Goal: Communication & Community: Answer question/provide support

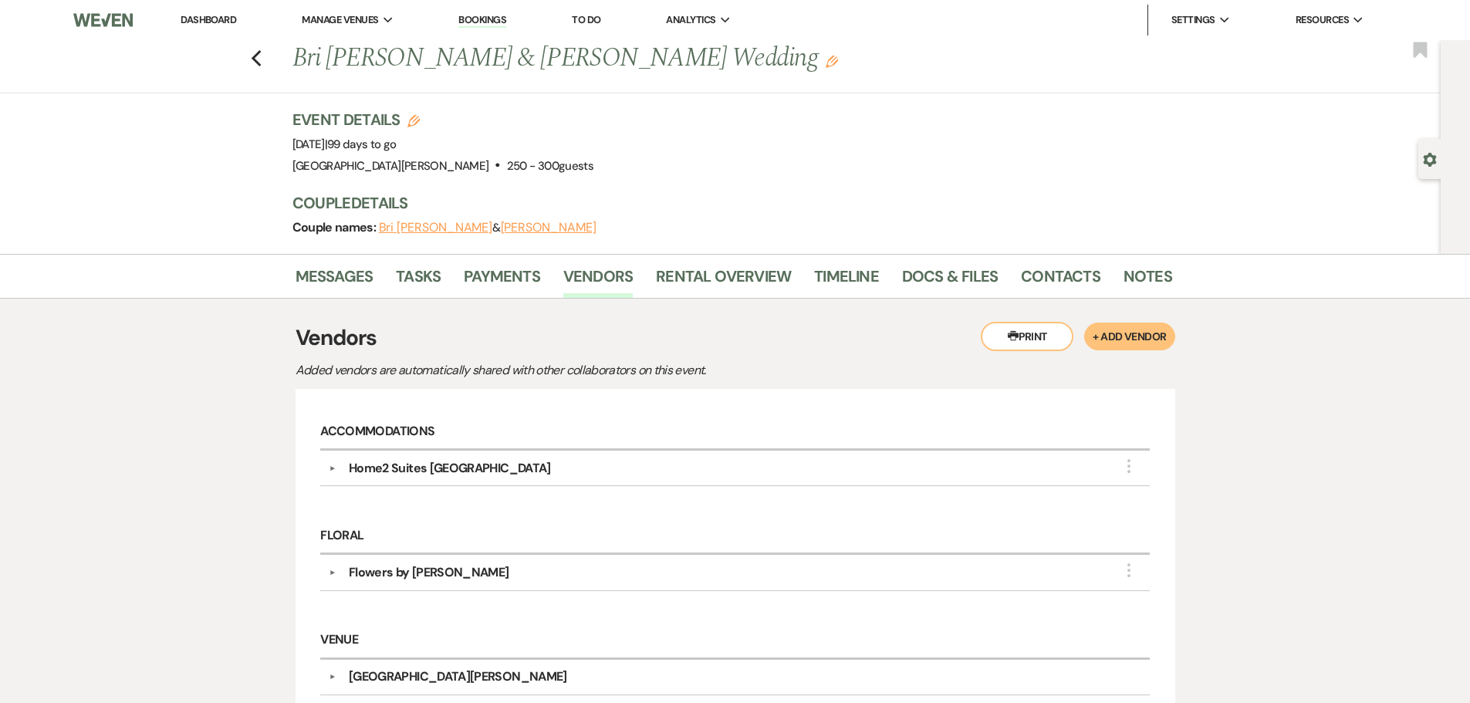
click at [876, 284] on li "Timeline" at bounding box center [858, 279] width 88 height 37
click at [858, 282] on link "Timeline" at bounding box center [846, 281] width 65 height 34
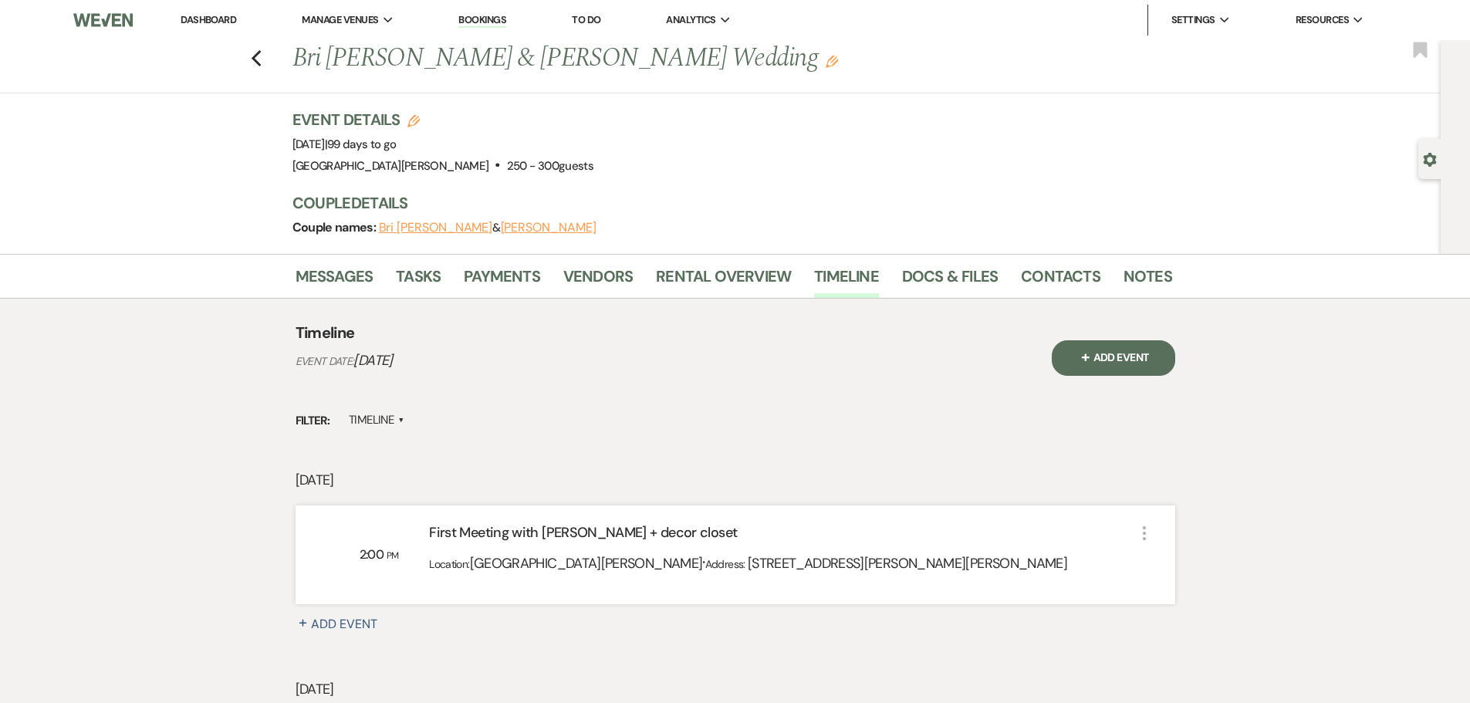
click at [1154, 356] on button "+ Add Event" at bounding box center [1113, 358] width 123 height 36
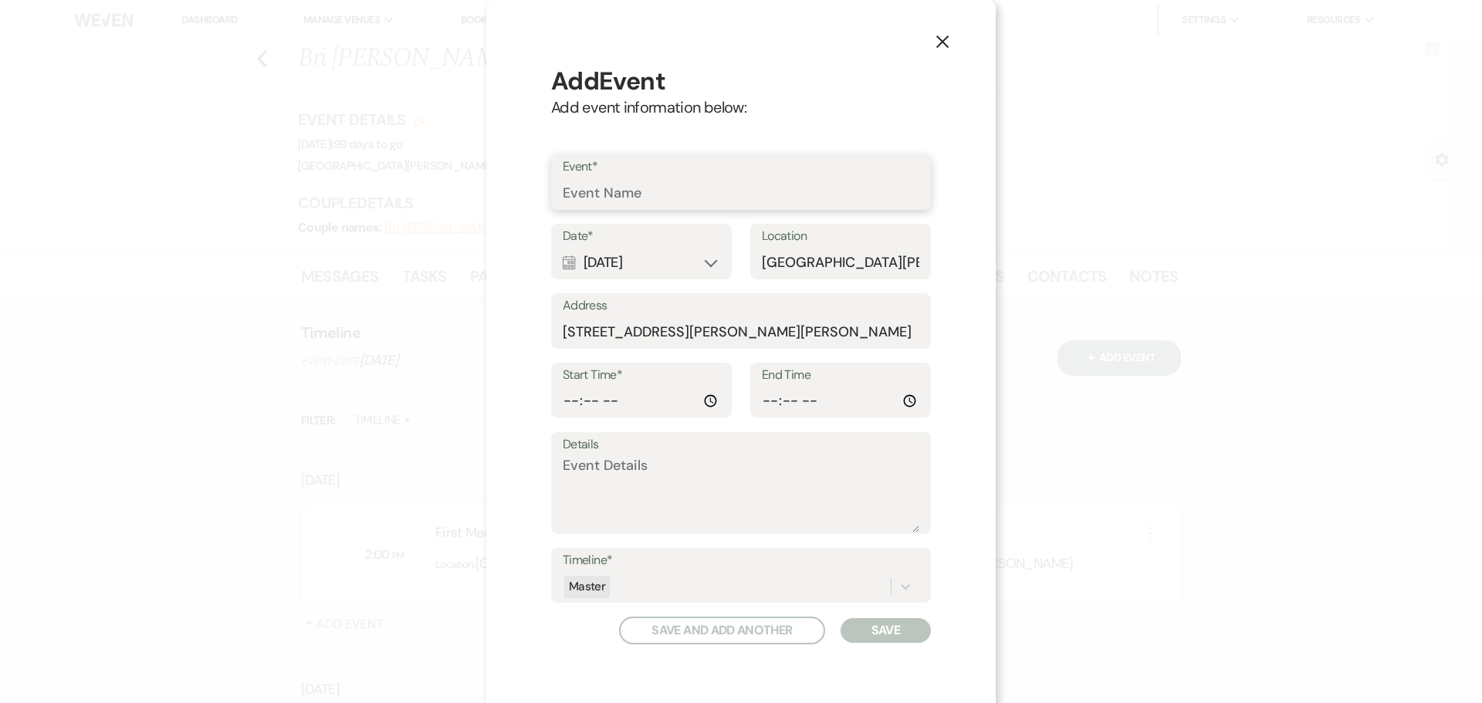
click at [681, 191] on input "Event*" at bounding box center [741, 193] width 357 height 30
click at [573, 191] on input "First Meeting with [PERSON_NAME]" at bounding box center [741, 193] width 357 height 30
type input "Final Meeting with [PERSON_NAME]"
click at [617, 252] on div "Calendar [DATE] Expand" at bounding box center [641, 263] width 157 height 30
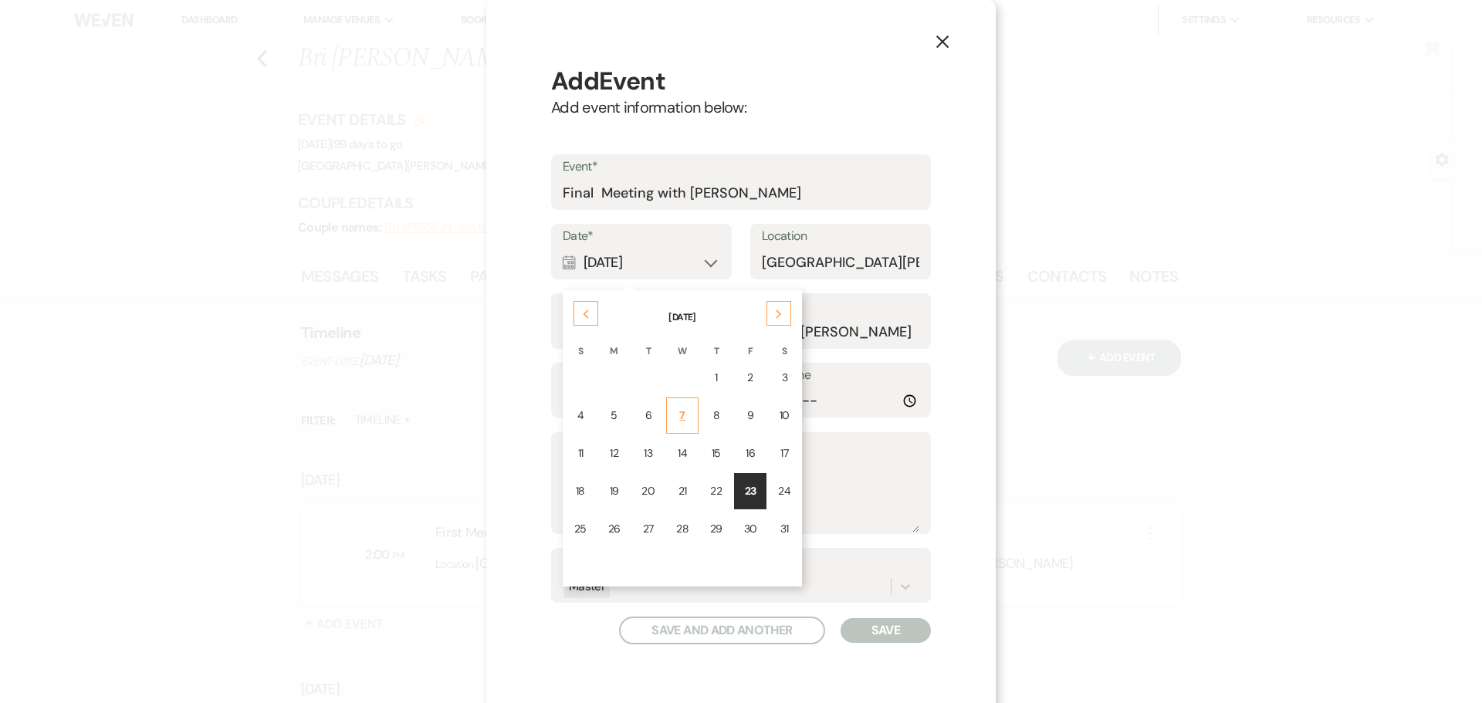
click at [676, 423] on div "7" at bounding box center [682, 415] width 12 height 16
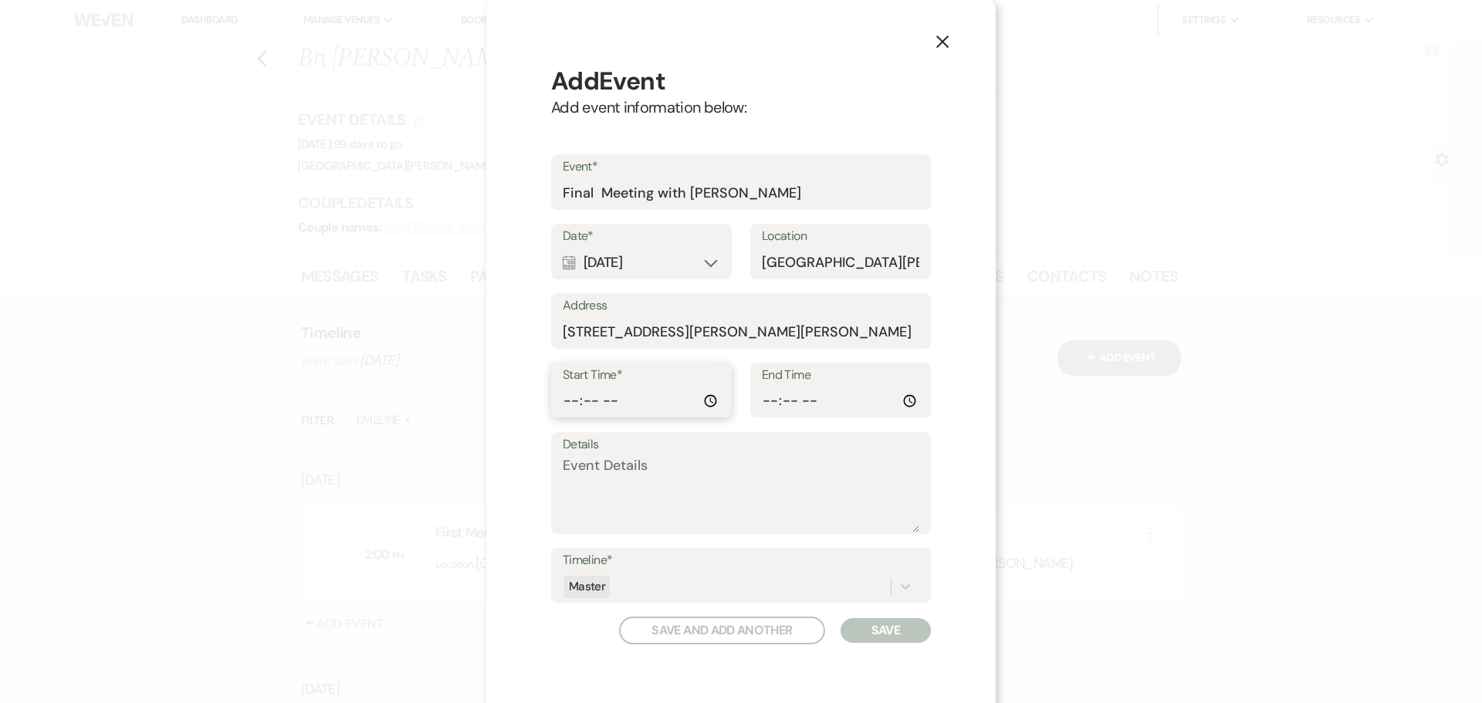
click at [563, 401] on input "Start Time*" at bounding box center [641, 401] width 157 height 30
click at [607, 399] on input "Start Time*" at bounding box center [641, 401] width 157 height 30
type input "10:00"
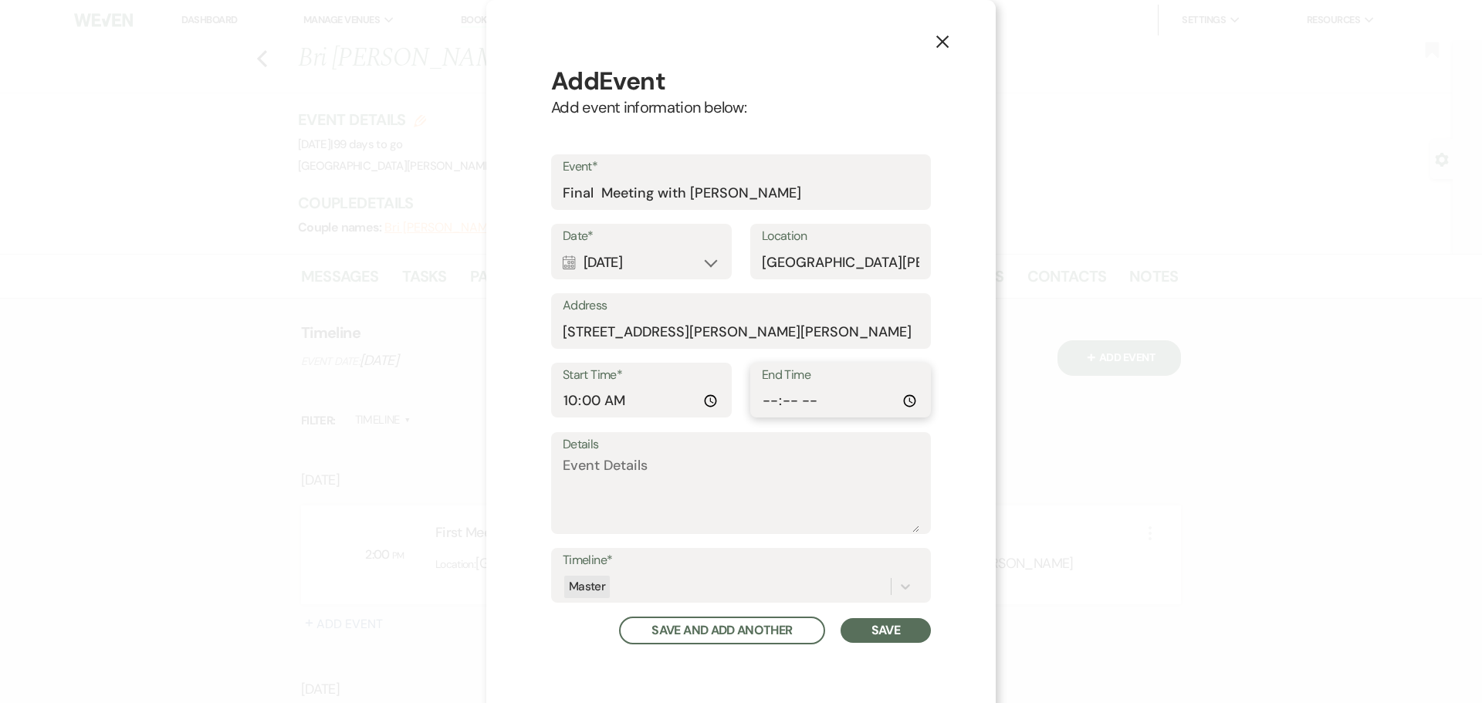
click at [762, 398] on input "End Time" at bounding box center [840, 401] width 157 height 30
click at [796, 400] on input "End Time" at bounding box center [840, 401] width 157 height 30
type input "11:00"
click at [880, 623] on button "Save" at bounding box center [885, 630] width 90 height 25
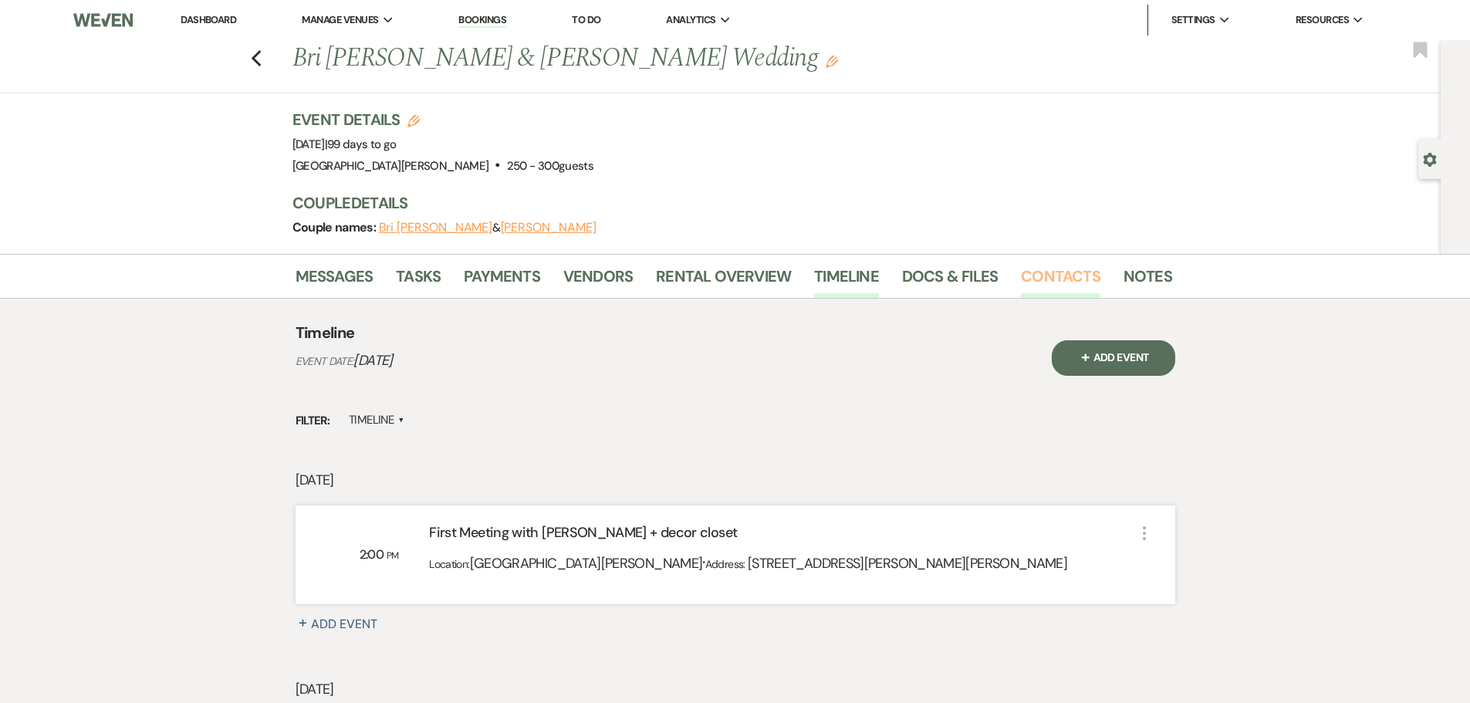
click at [1043, 274] on link "Contacts" at bounding box center [1060, 281] width 79 height 34
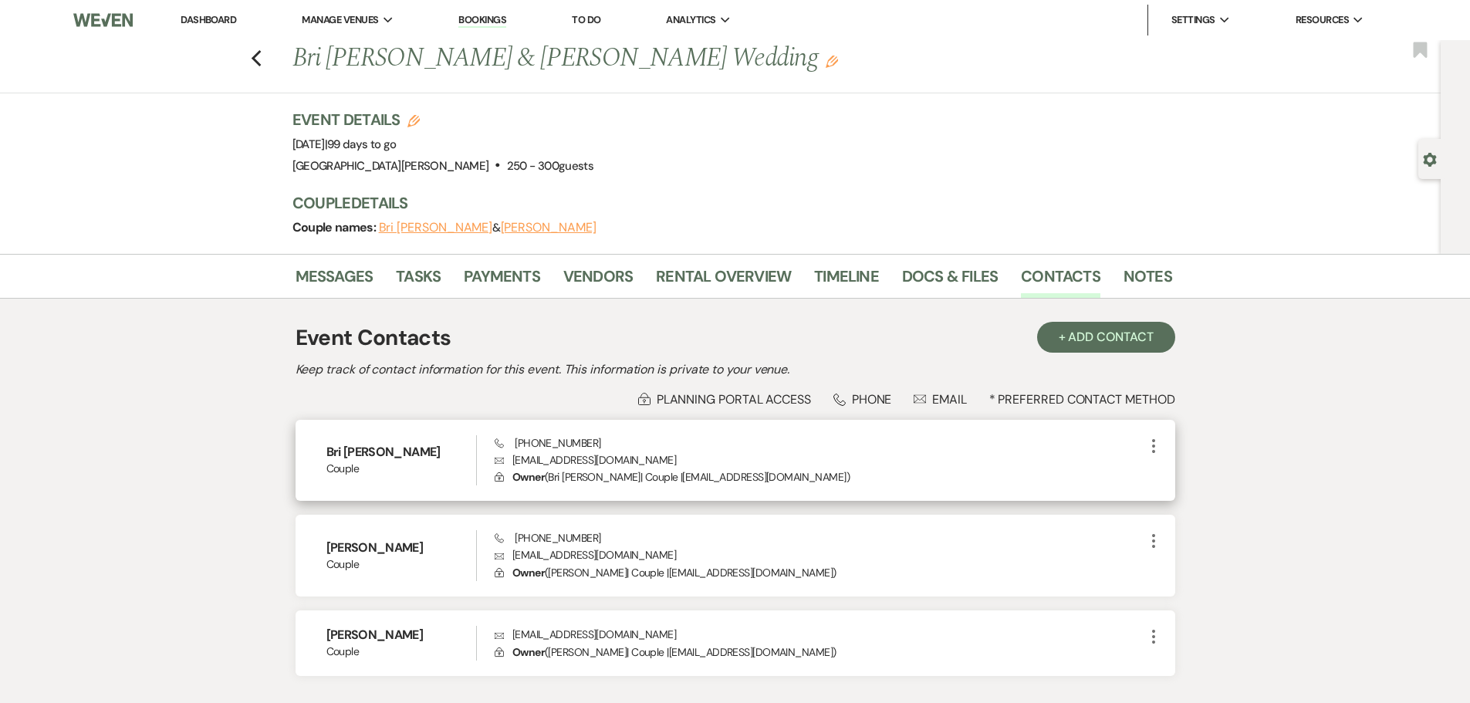
click at [614, 460] on p "Envelope [EMAIL_ADDRESS][DOMAIN_NAME]" at bounding box center [819, 459] width 649 height 17
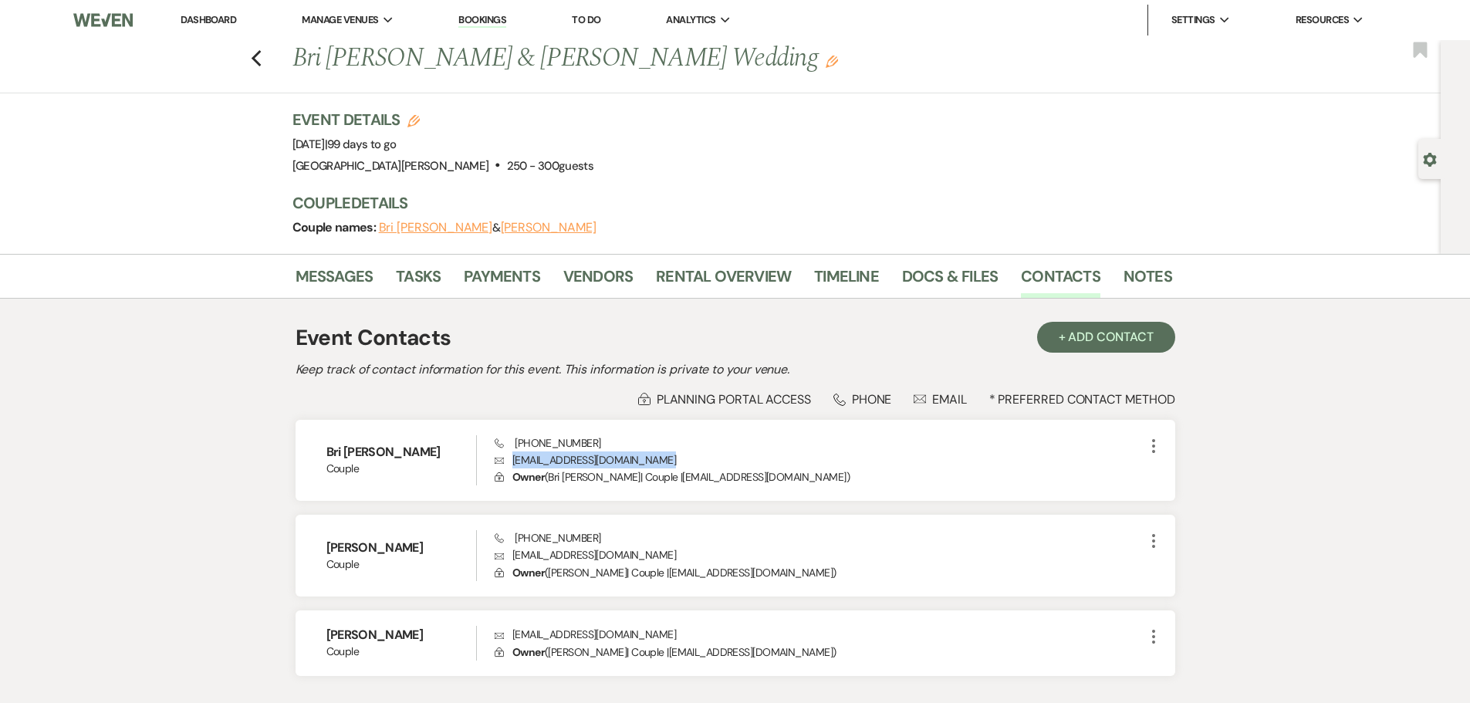
copy p "[EMAIL_ADDRESS][DOMAIN_NAME]"
click at [566, 556] on p "Envelope [EMAIL_ADDRESS][DOMAIN_NAME]" at bounding box center [819, 554] width 649 height 17
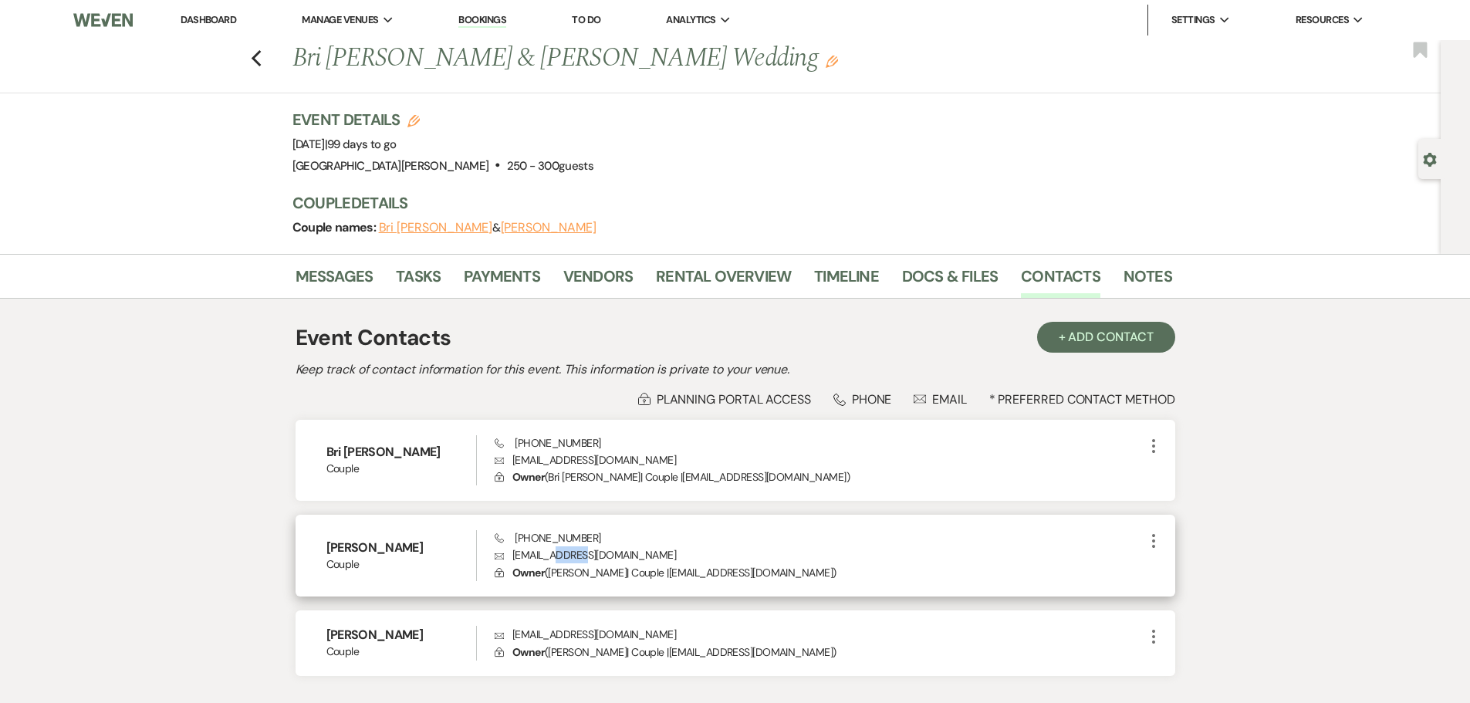
click at [566, 556] on p "Envelope [EMAIL_ADDRESS][DOMAIN_NAME]" at bounding box center [819, 554] width 649 height 17
copy p "[EMAIL_ADDRESS][DOMAIN_NAME]"
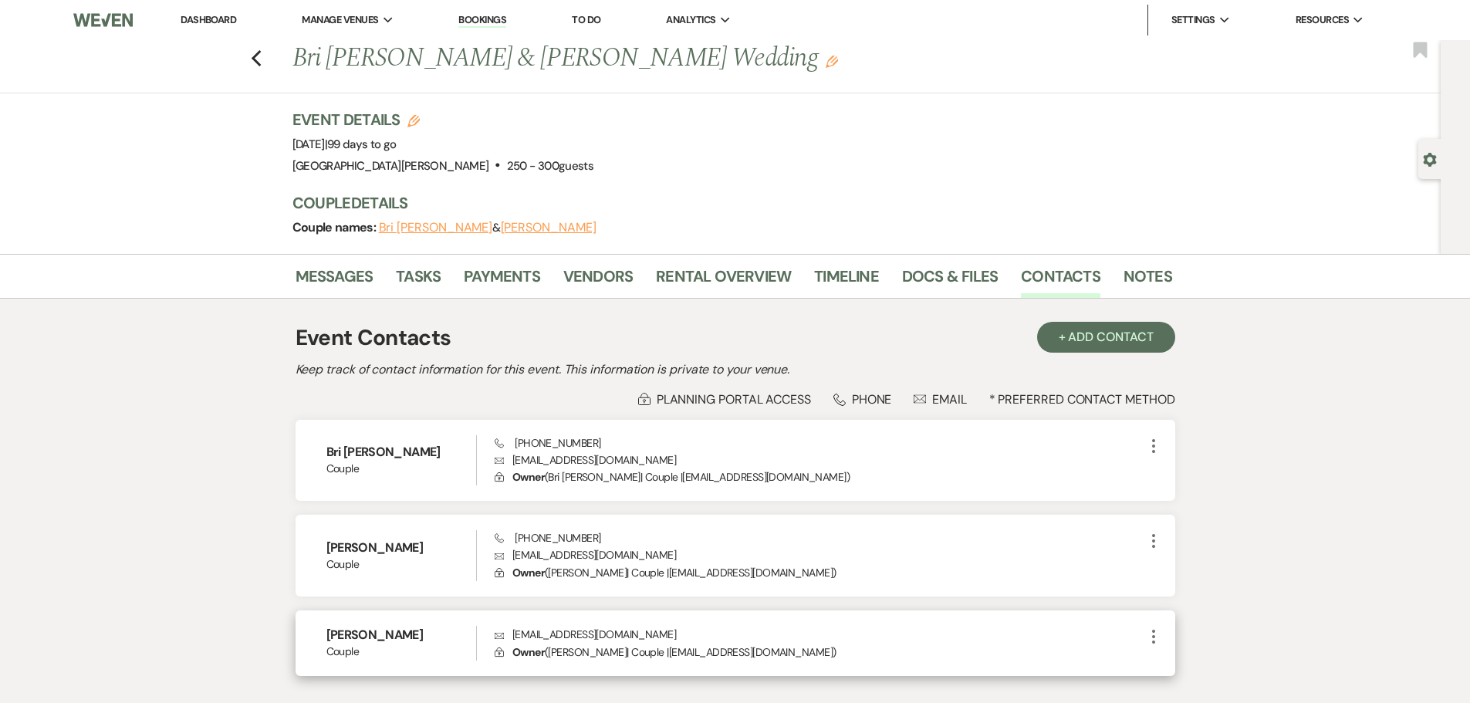
click at [569, 637] on p "Envelope [EMAIL_ADDRESS][DOMAIN_NAME]" at bounding box center [819, 634] width 649 height 17
copy p "[EMAIL_ADDRESS][DOMAIN_NAME]"
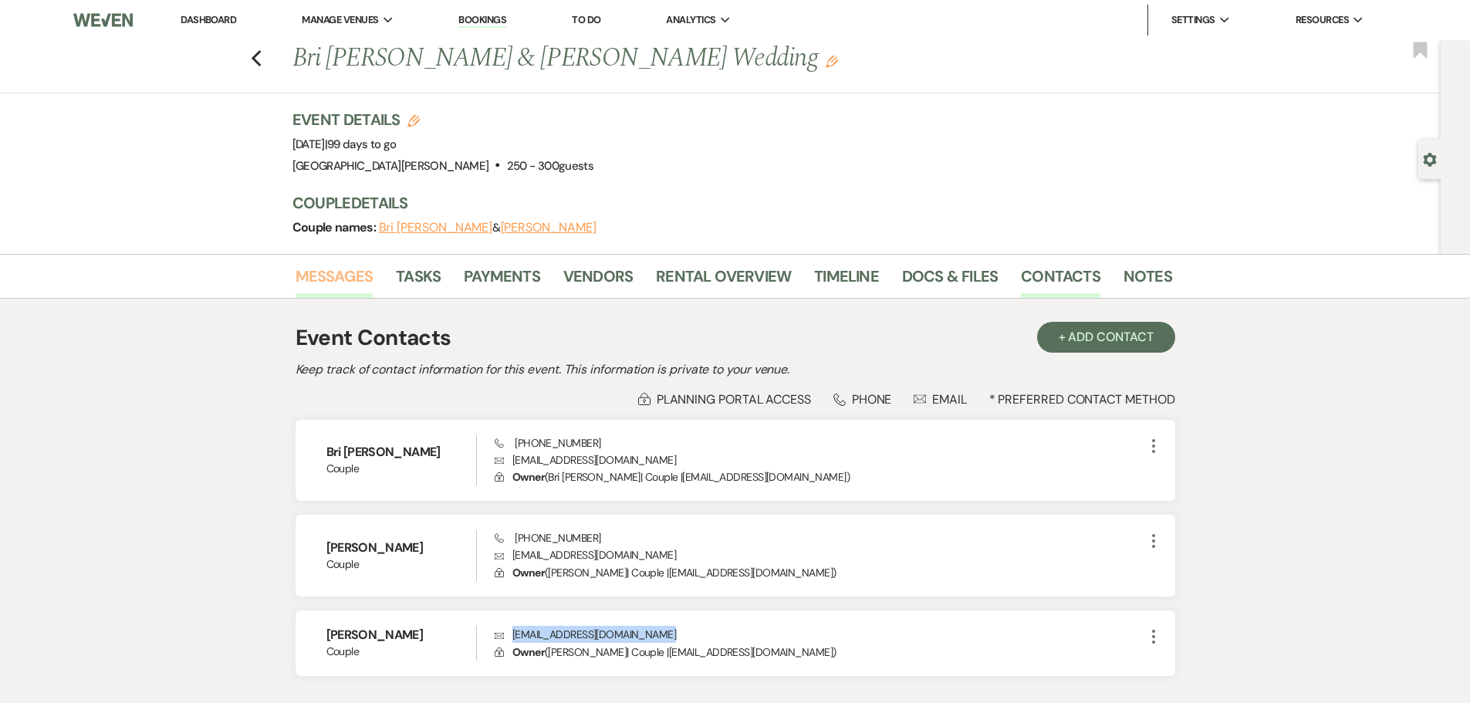
click at [332, 280] on link "Messages" at bounding box center [335, 281] width 78 height 34
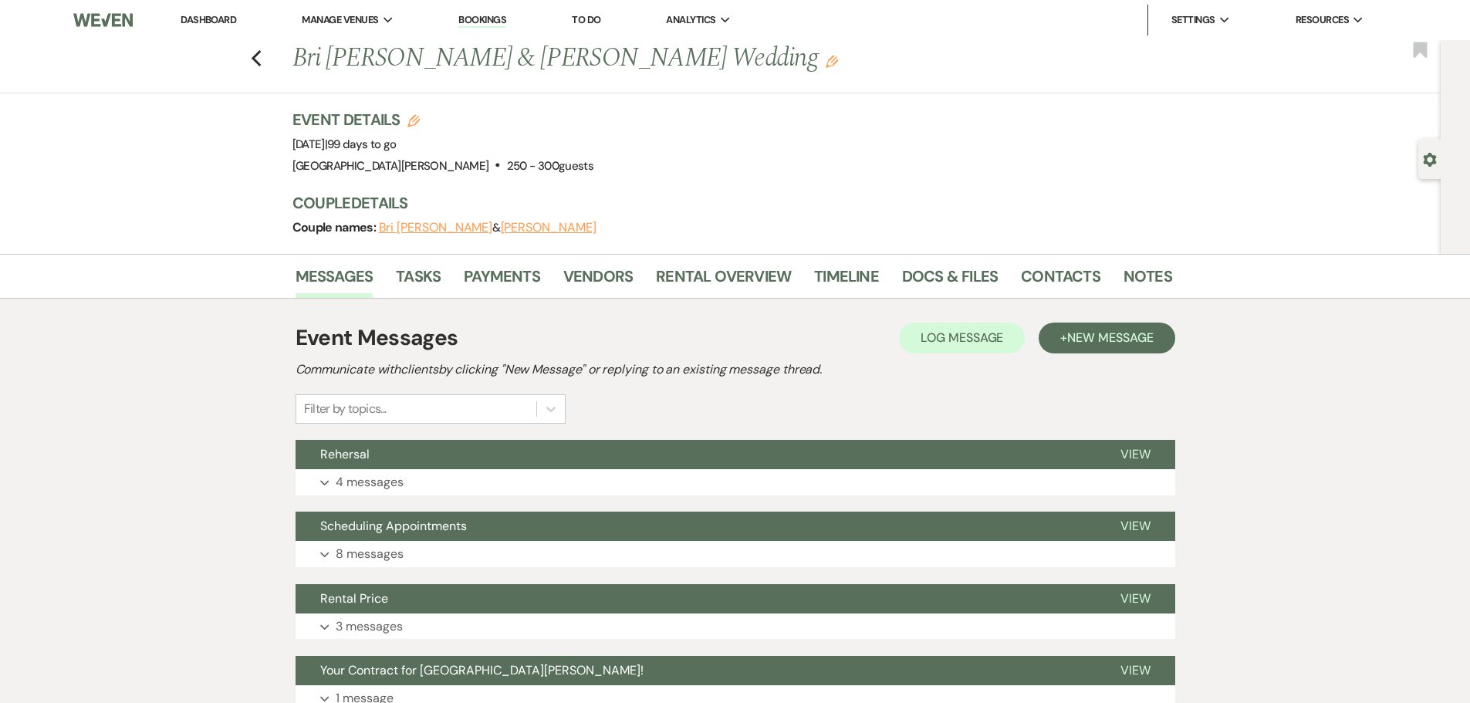
click at [1111, 360] on h2 "Communicate with clients by clicking "New Message" or replying to an existing m…" at bounding box center [736, 369] width 880 height 19
click at [1113, 347] on button "+ New Message" at bounding box center [1107, 338] width 136 height 31
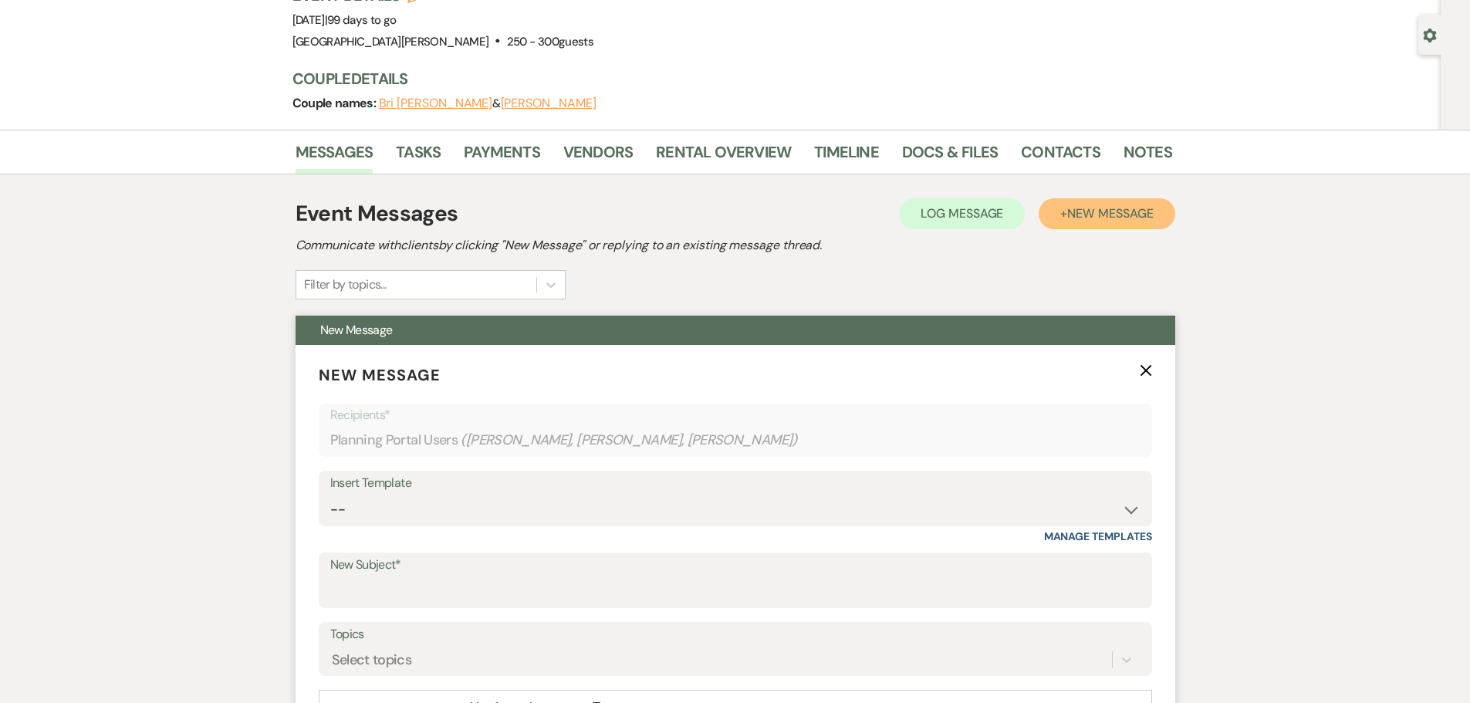
scroll to position [232, 0]
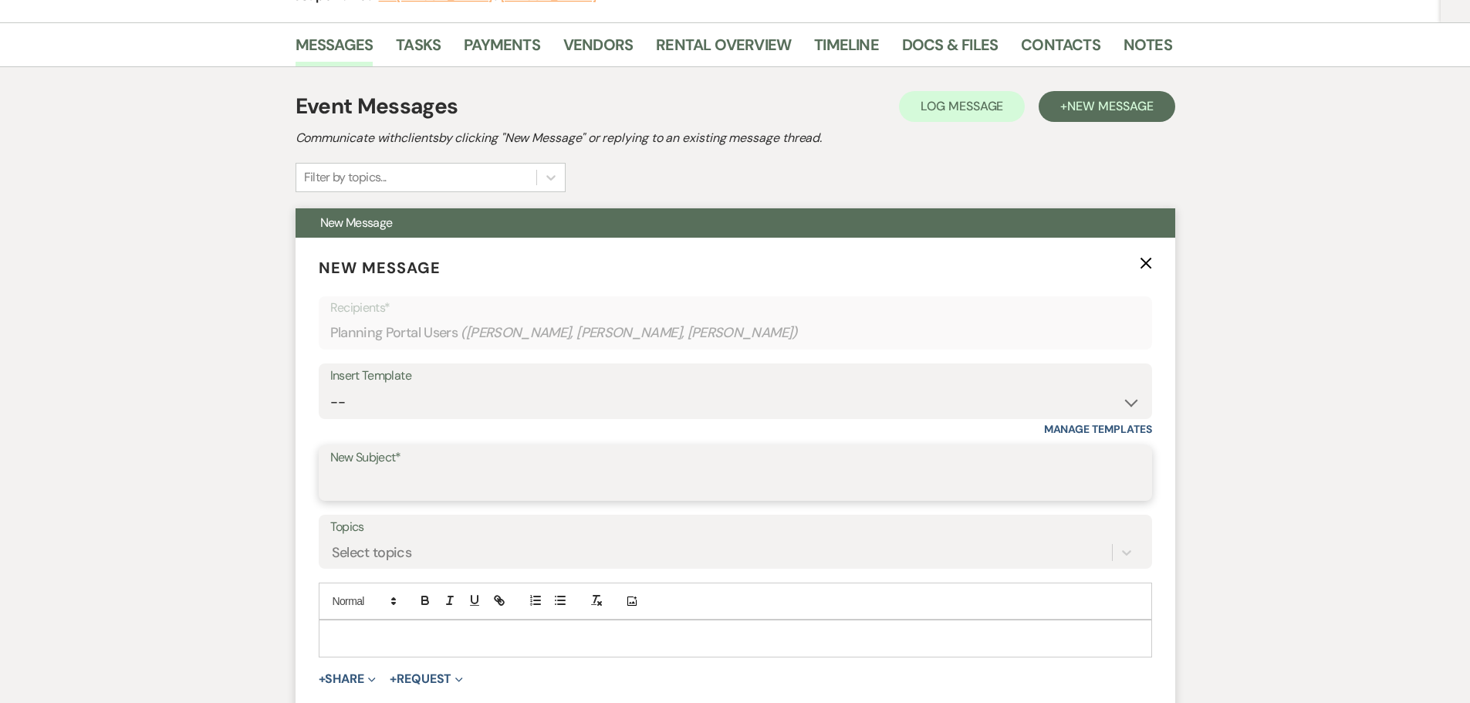
click at [479, 479] on input "New Subject*" at bounding box center [735, 484] width 810 height 30
type input "Follow up to our meeting 10/15"
click at [415, 655] on div at bounding box center [736, 639] width 832 height 36
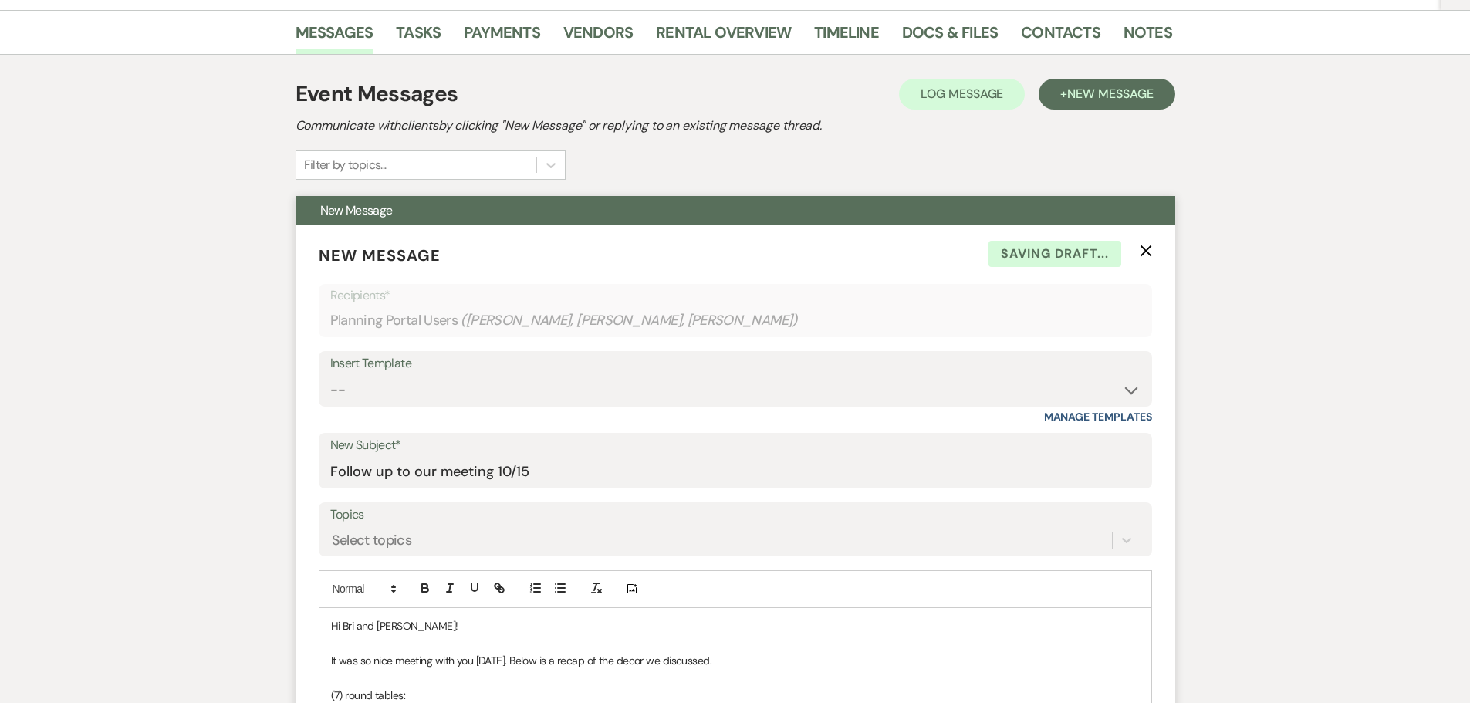
scroll to position [398, 0]
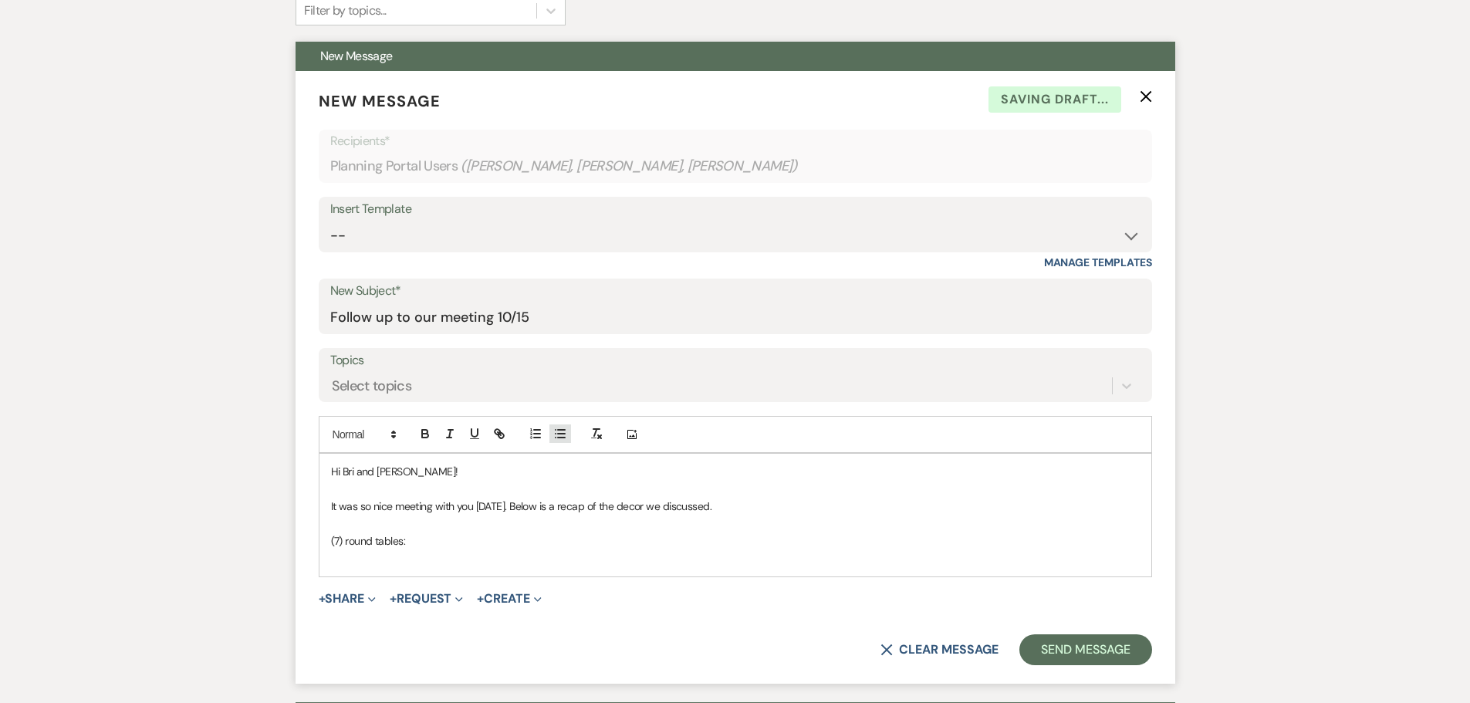
click at [556, 430] on line "button" at bounding box center [556, 430] width 0 height 0
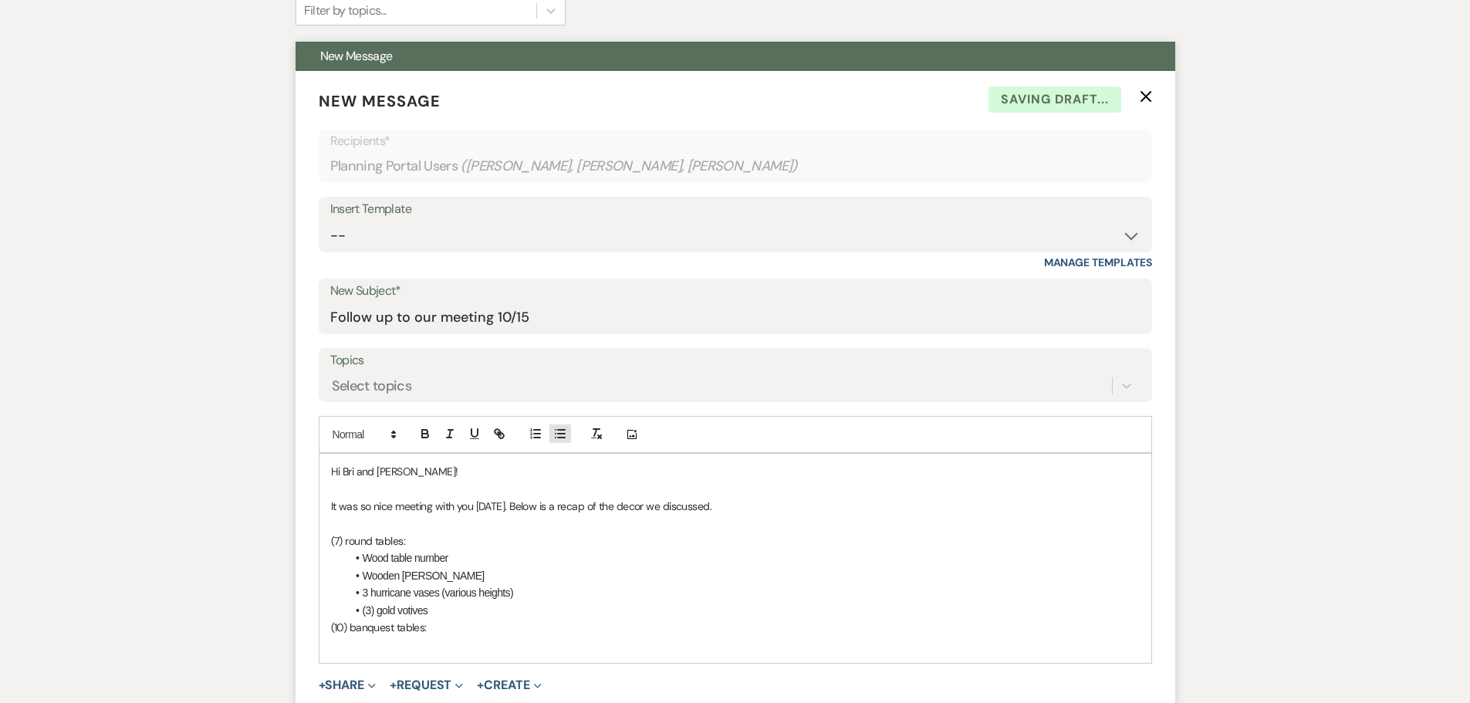
click at [553, 428] on icon "button" at bounding box center [560, 434] width 14 height 14
click at [452, 630] on p "(10) banquest tables:" at bounding box center [735, 627] width 809 height 17
click at [439, 640] on li at bounding box center [743, 644] width 793 height 17
click at [374, 607] on li "(3) gold votives" at bounding box center [743, 610] width 793 height 17
click at [391, 684] on li at bounding box center [743, 679] width 793 height 17
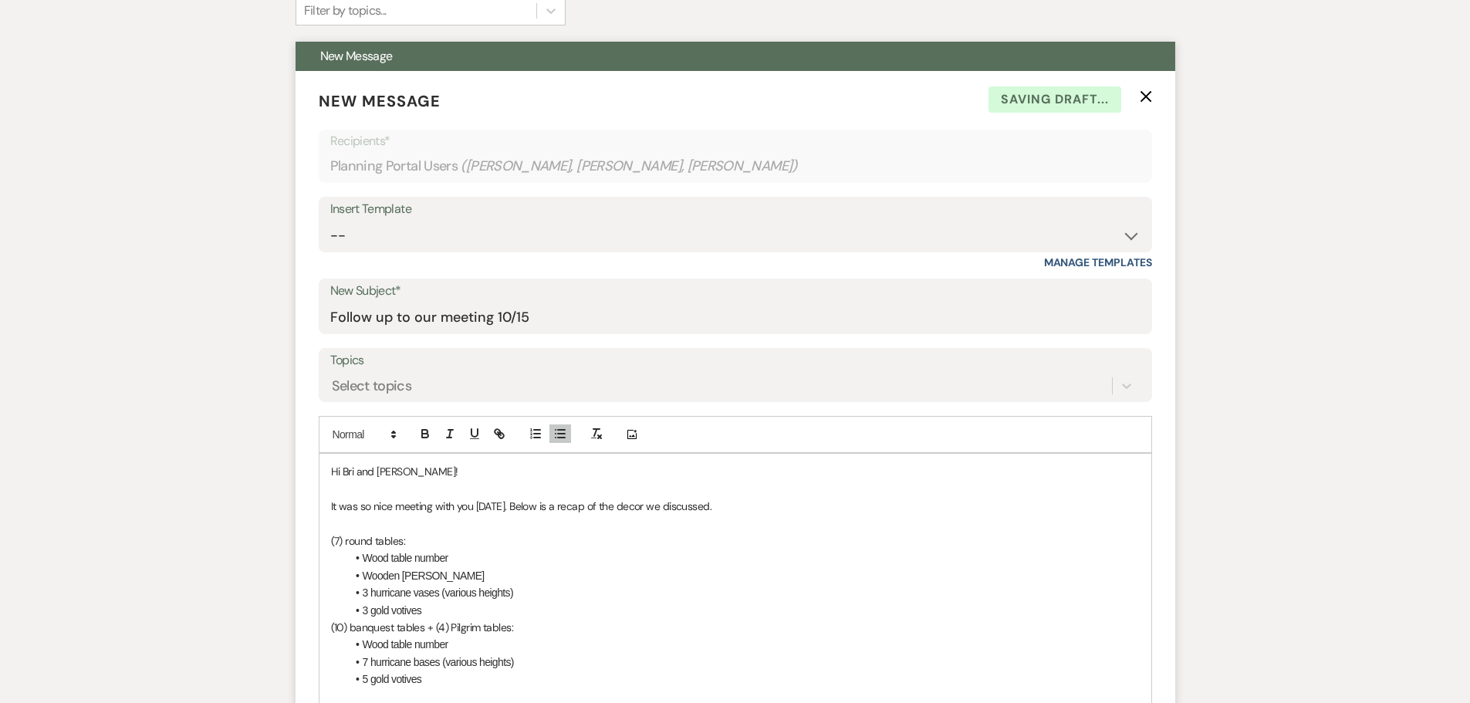
scroll to position [399, 0]
click at [567, 432] on button "button" at bounding box center [561, 433] width 22 height 19
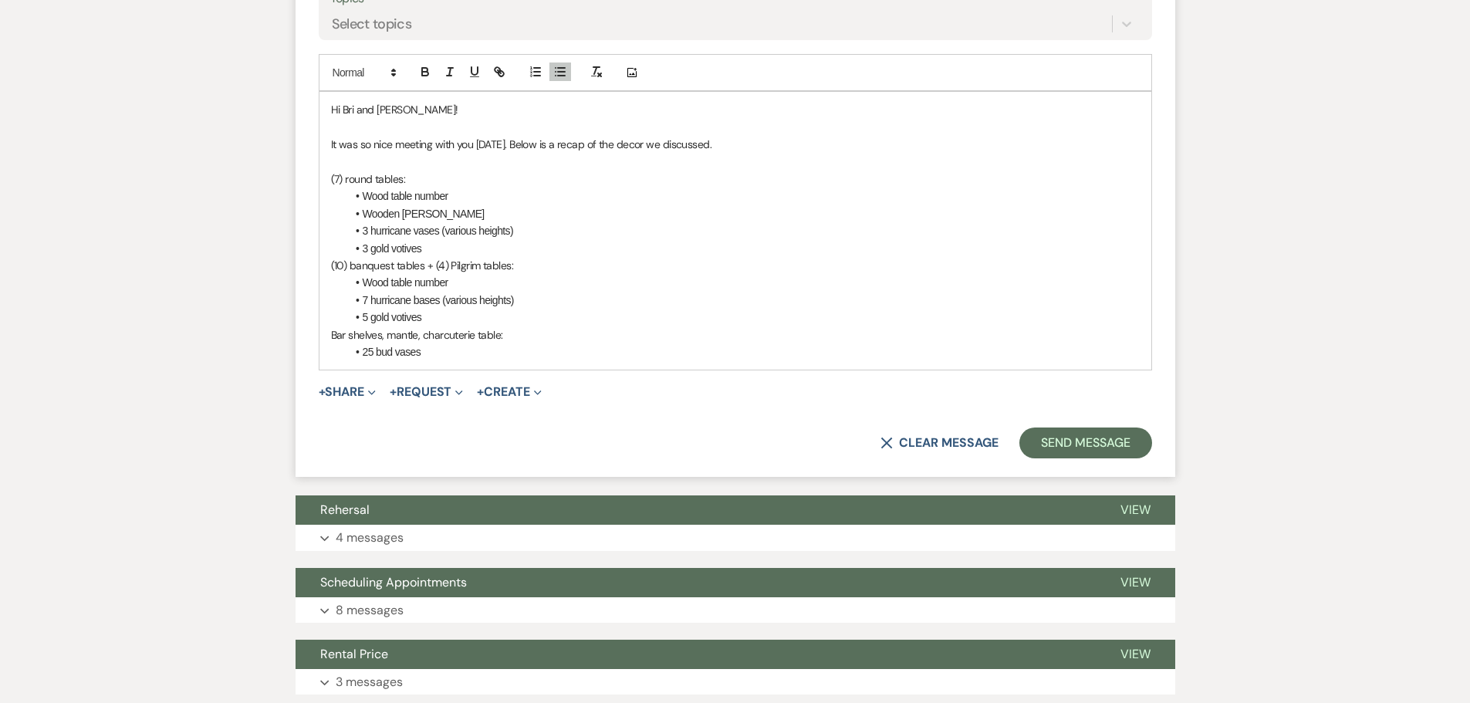
click at [465, 314] on li "5 gold votives" at bounding box center [743, 317] width 793 height 17
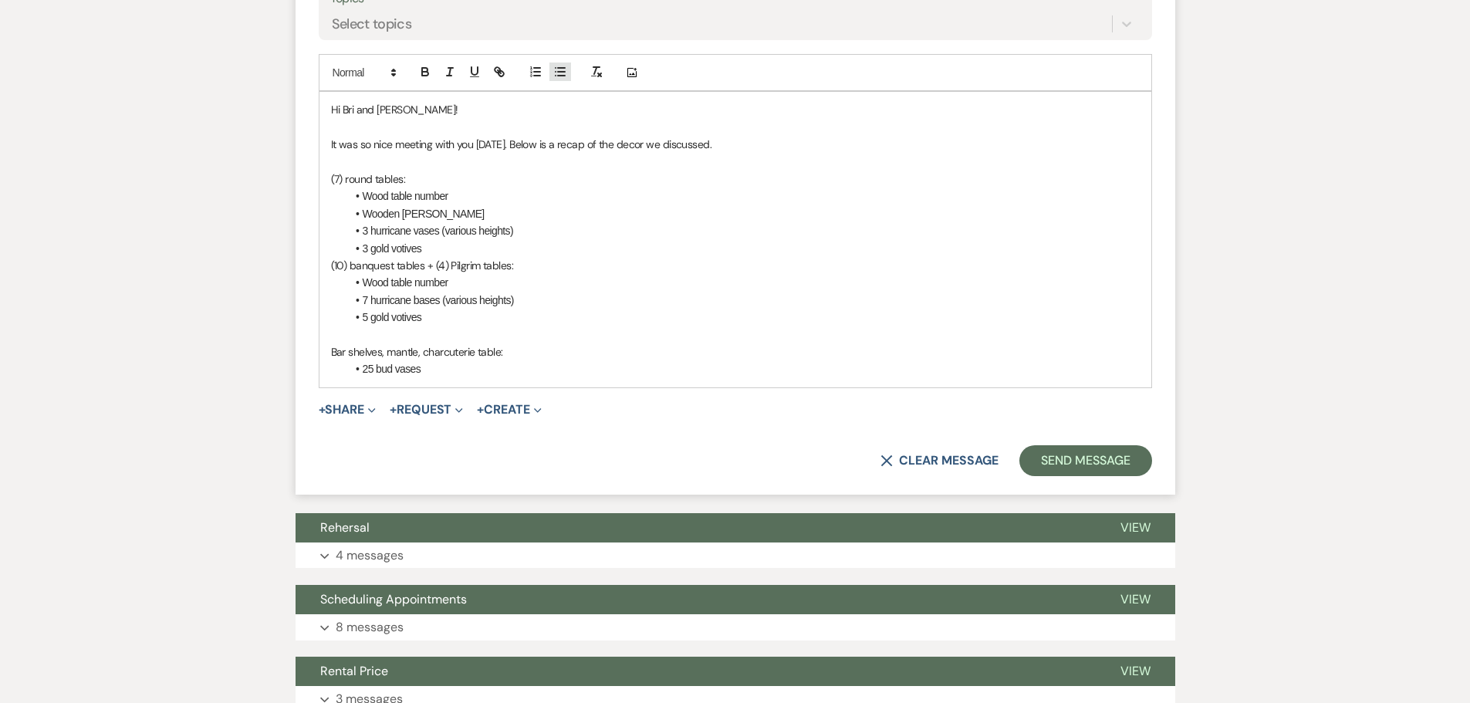
click at [553, 74] on icon "button" at bounding box center [560, 72] width 14 height 14
click at [445, 264] on p "(10) banquest tables + (4) Pilgrim tables:" at bounding box center [735, 265] width 809 height 17
click at [354, 336] on p at bounding box center [735, 334] width 809 height 17
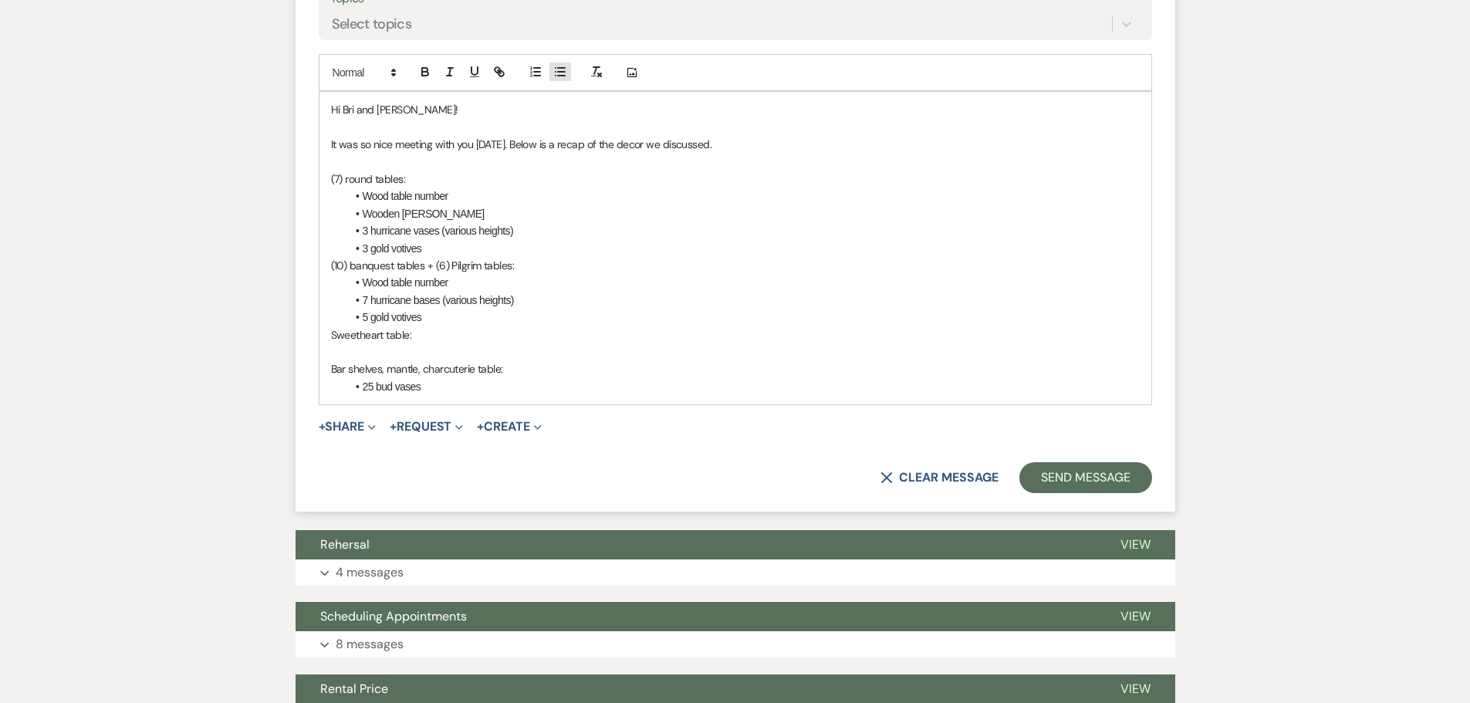
click at [556, 76] on line "button" at bounding box center [556, 76] width 0 height 0
drag, startPoint x: 438, startPoint y: 356, endPoint x: 328, endPoint y: 334, distance: 111.7
click at [328, 334] on div "Hi Bri and [PERSON_NAME]! It was so nice meeting with you [DATE]. Below is a re…" at bounding box center [736, 248] width 832 height 313
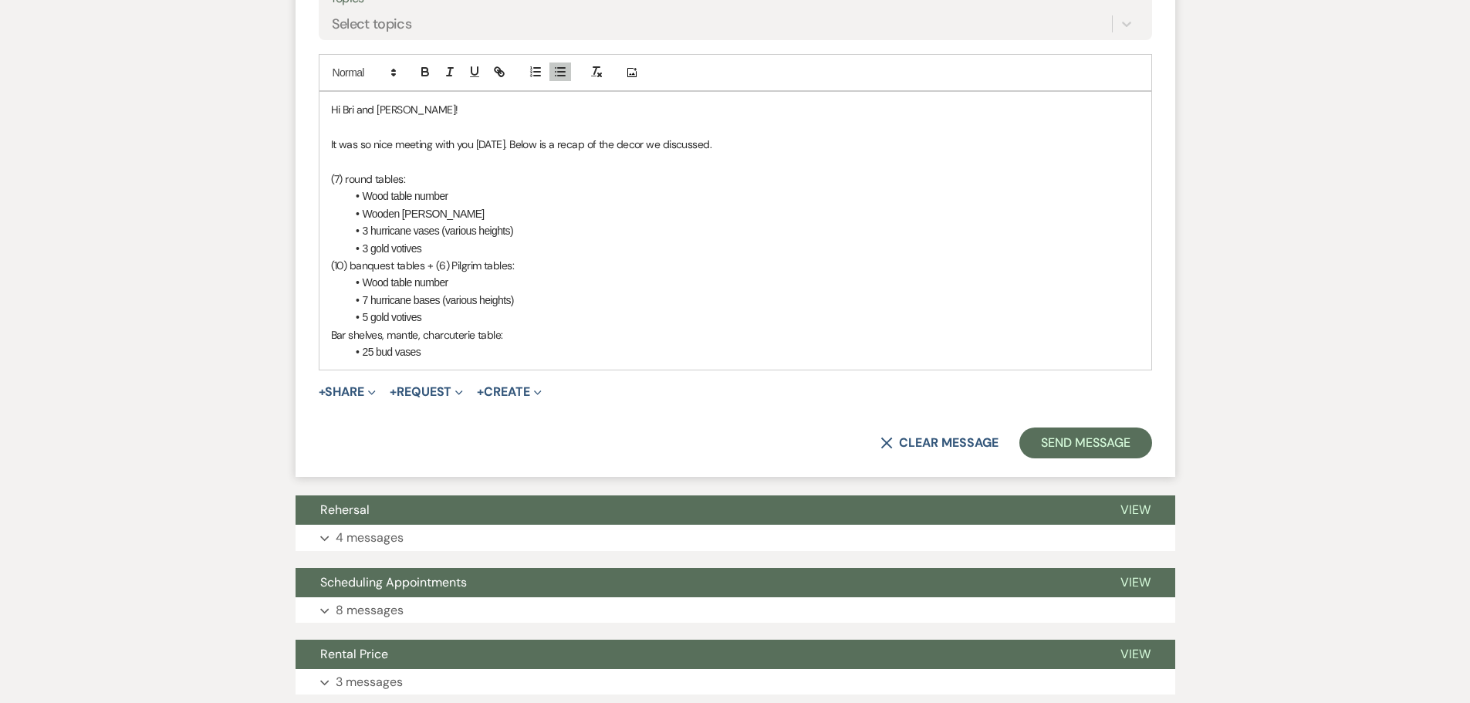
click at [500, 334] on p "Bar shelves, mantle, charcuterie table:" at bounding box center [735, 334] width 809 height 17
click at [475, 350] on li "25 bud vases" at bounding box center [743, 351] width 793 height 17
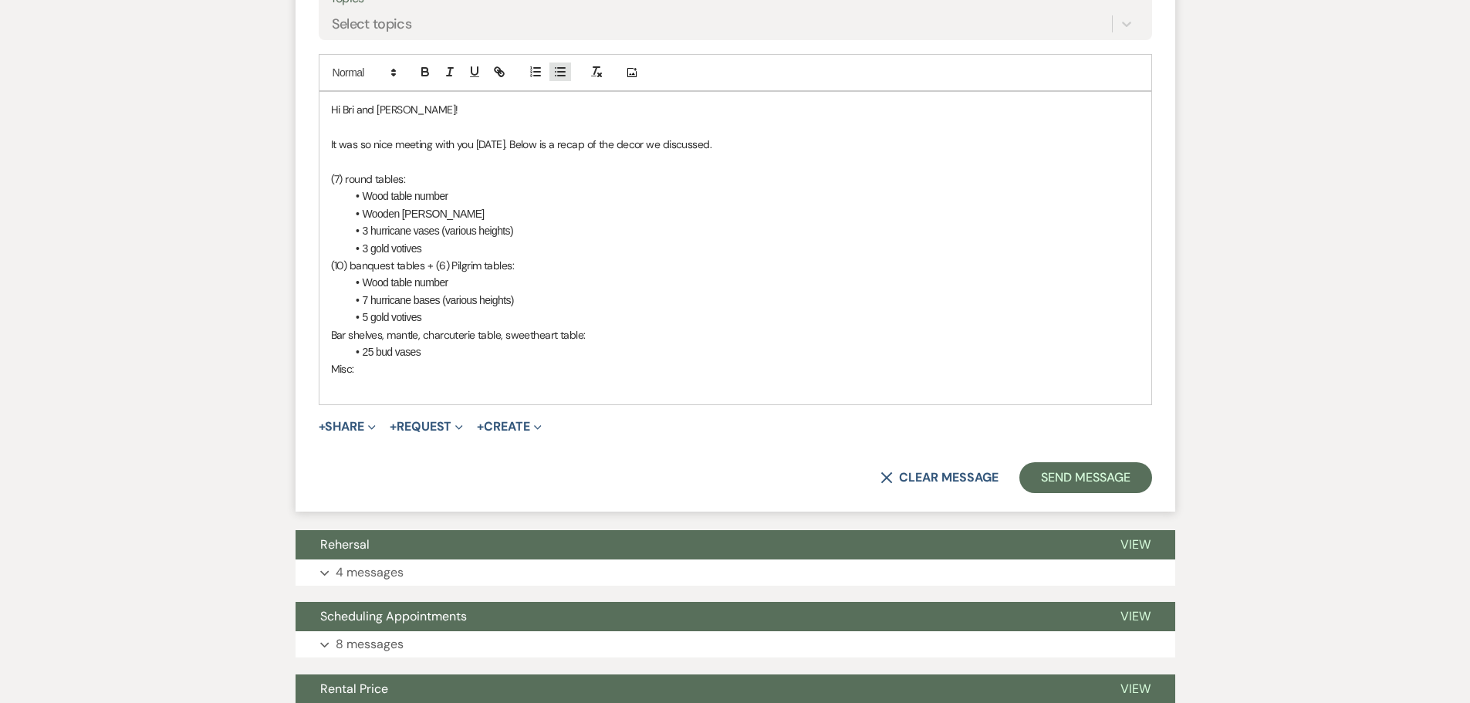
click at [558, 75] on icon "button" at bounding box center [560, 72] width 14 height 14
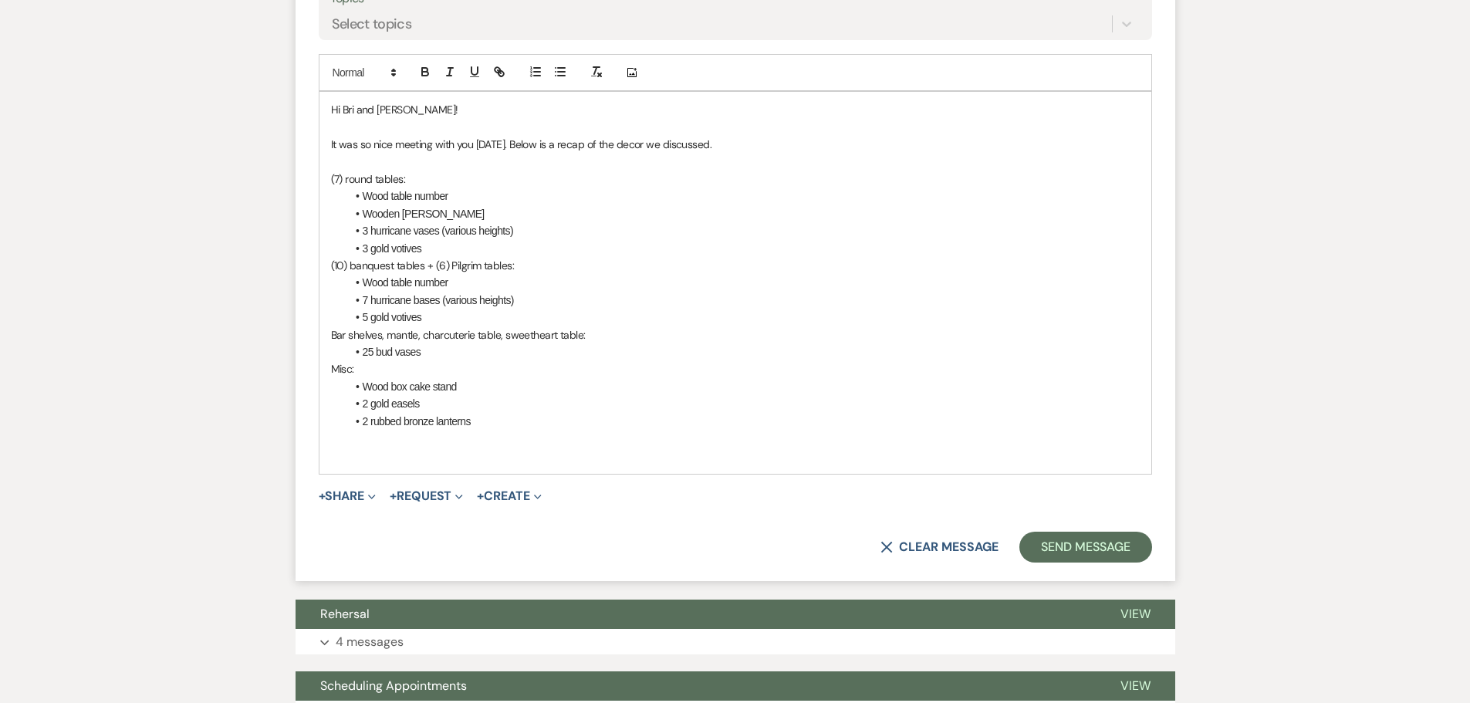
click at [365, 297] on li "7 hurricane bases (various heights)" at bounding box center [743, 300] width 793 height 17
click at [402, 448] on p at bounding box center [735, 455] width 809 height 17
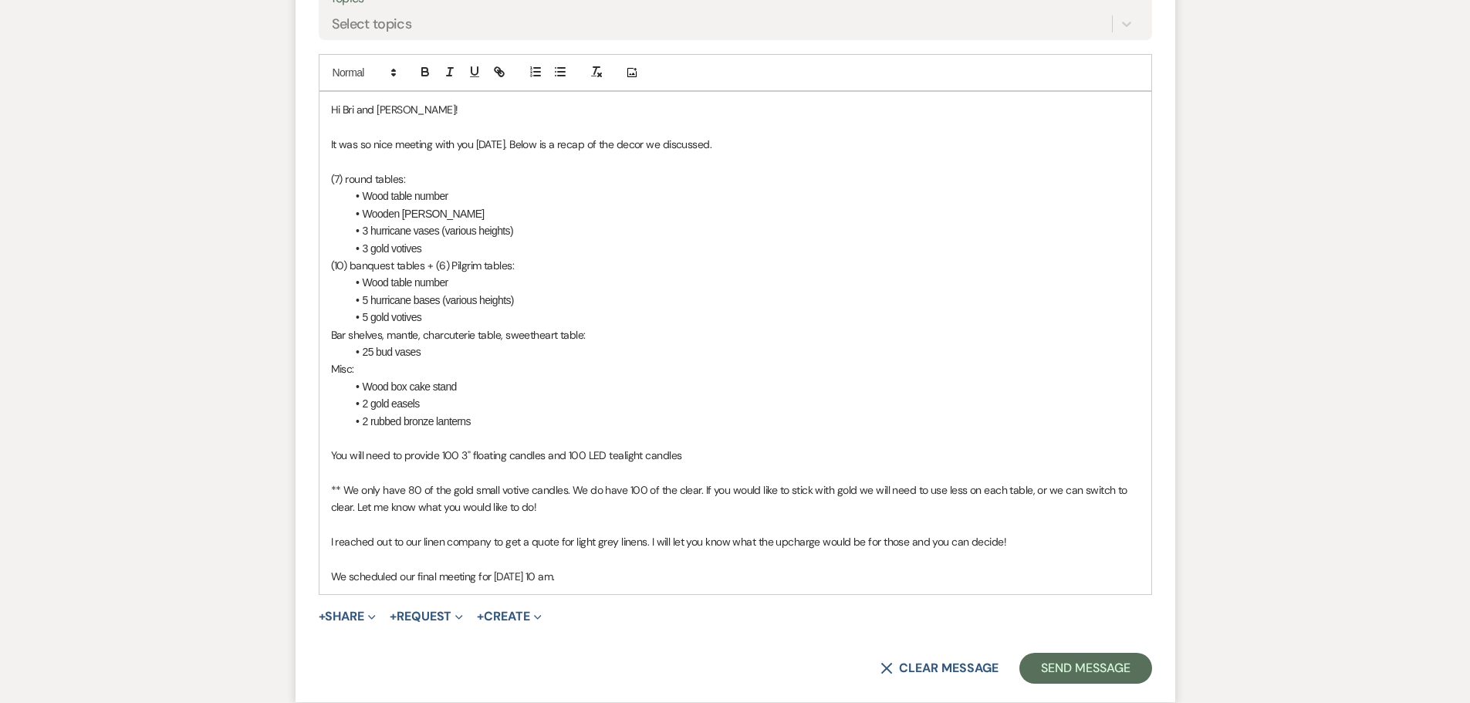
drag, startPoint x: 493, startPoint y: 573, endPoint x: 562, endPoint y: 572, distance: 68.7
click at [562, 572] on p "We scheduled our final meeting for [DATE] 10 am." at bounding box center [735, 576] width 809 height 17
click at [424, 79] on button "button" at bounding box center [425, 72] width 22 height 19
click at [586, 571] on p "We scheduled our final meeting for [DATE] 10 am ." at bounding box center [735, 576] width 809 height 17
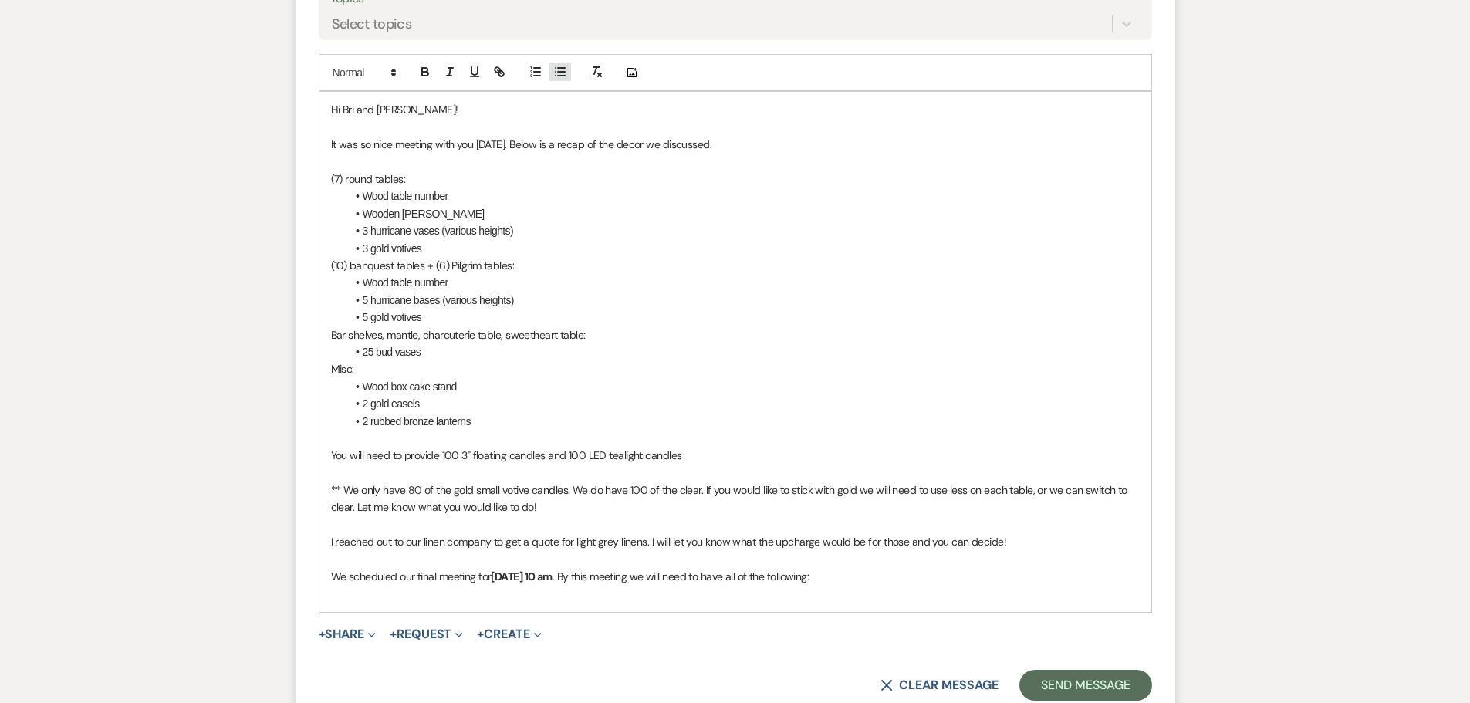
click at [562, 72] on line "button" at bounding box center [561, 72] width 7 height 0
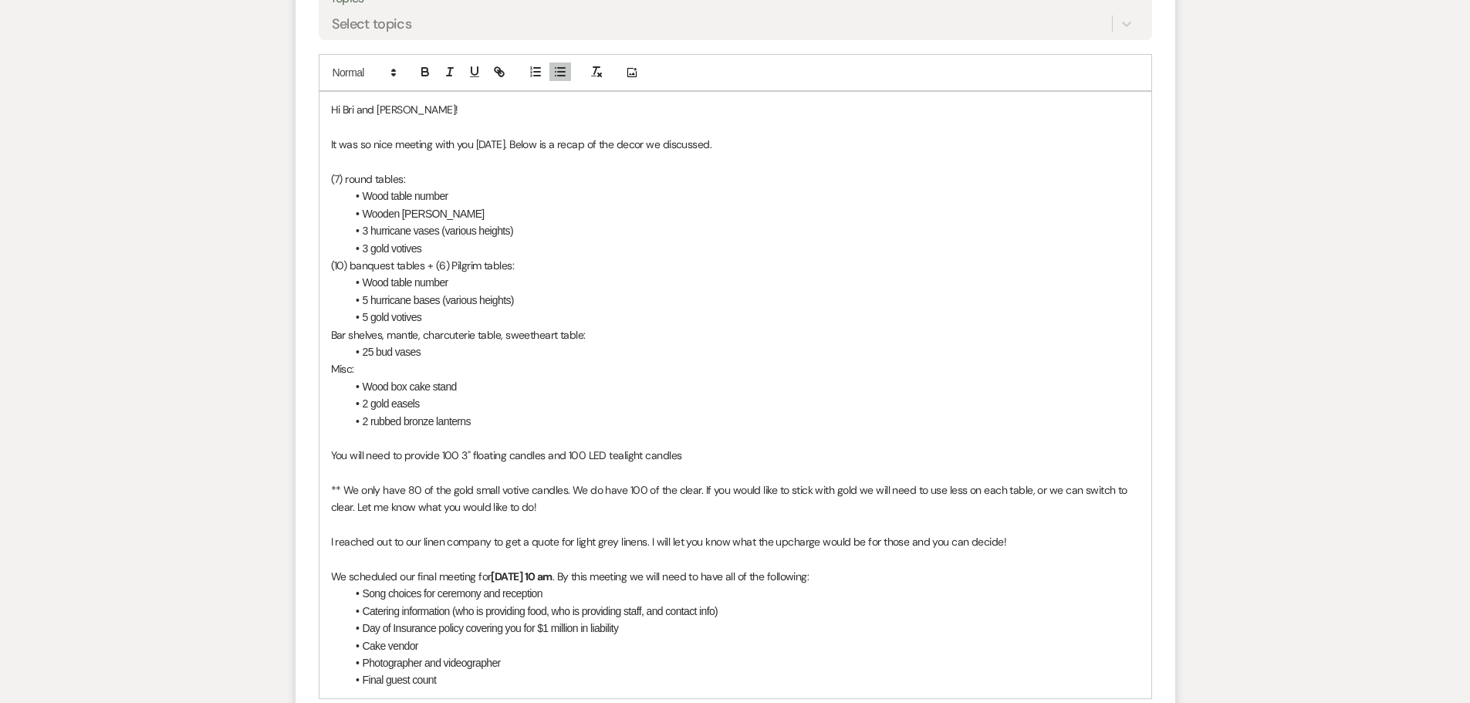
click at [464, 645] on li "Cake vendor" at bounding box center [743, 645] width 793 height 17
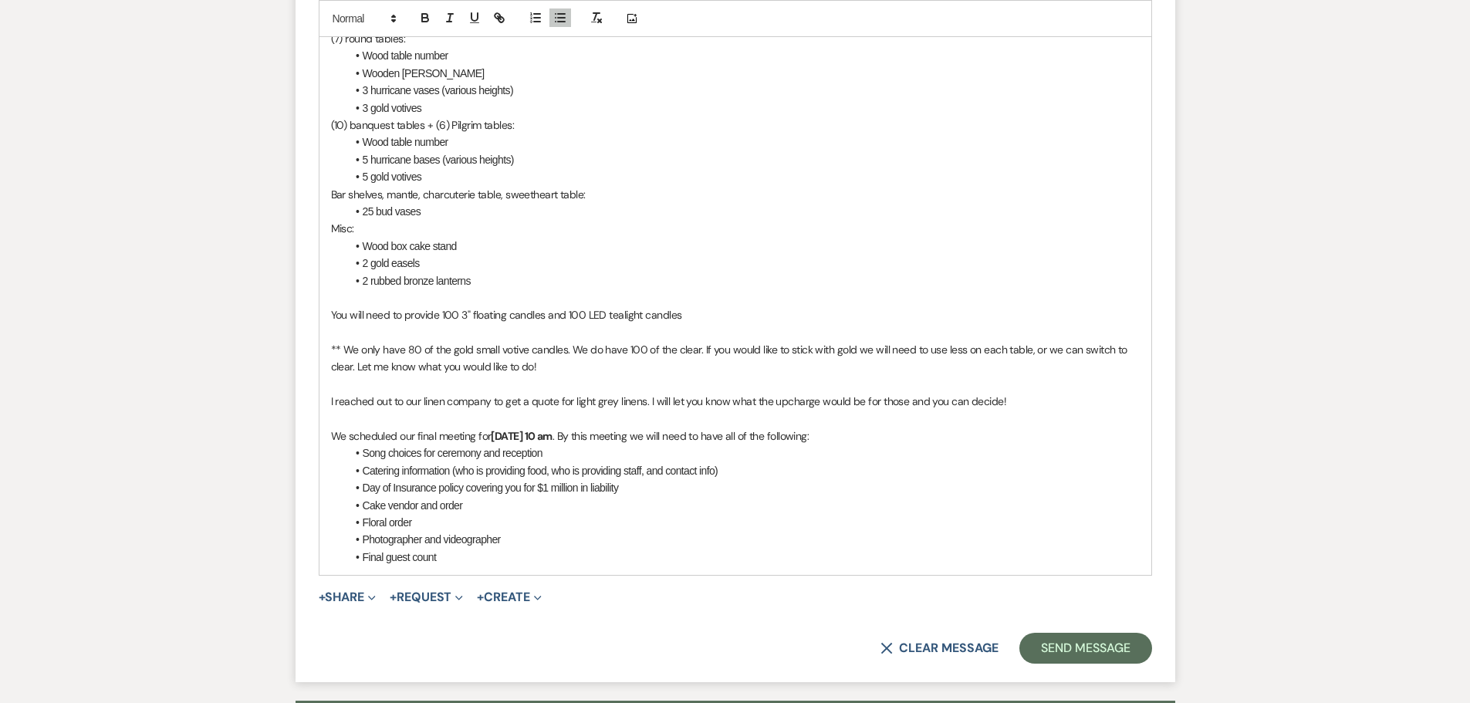
scroll to position [915, 0]
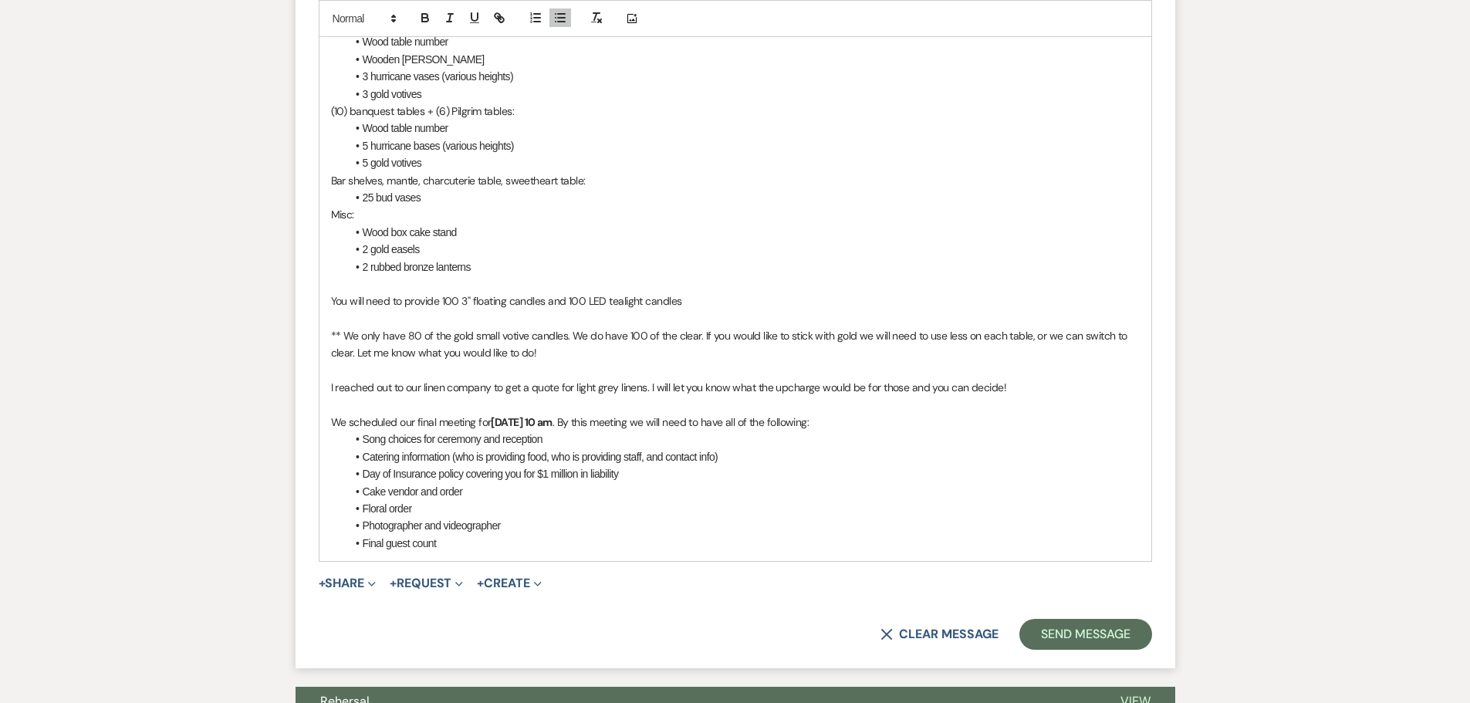
click at [472, 550] on li "Final guest count" at bounding box center [743, 543] width 793 height 17
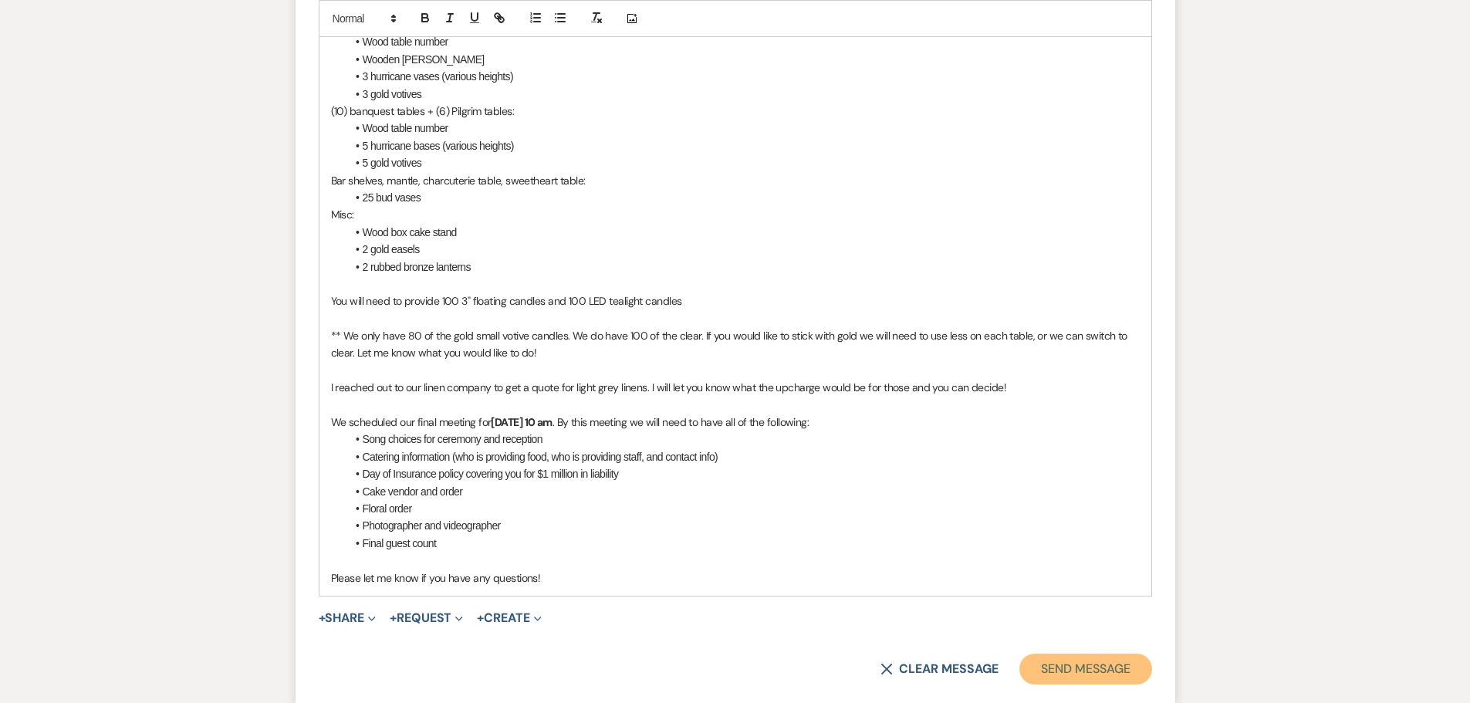
click at [1098, 668] on button "Send Message" at bounding box center [1086, 669] width 132 height 31
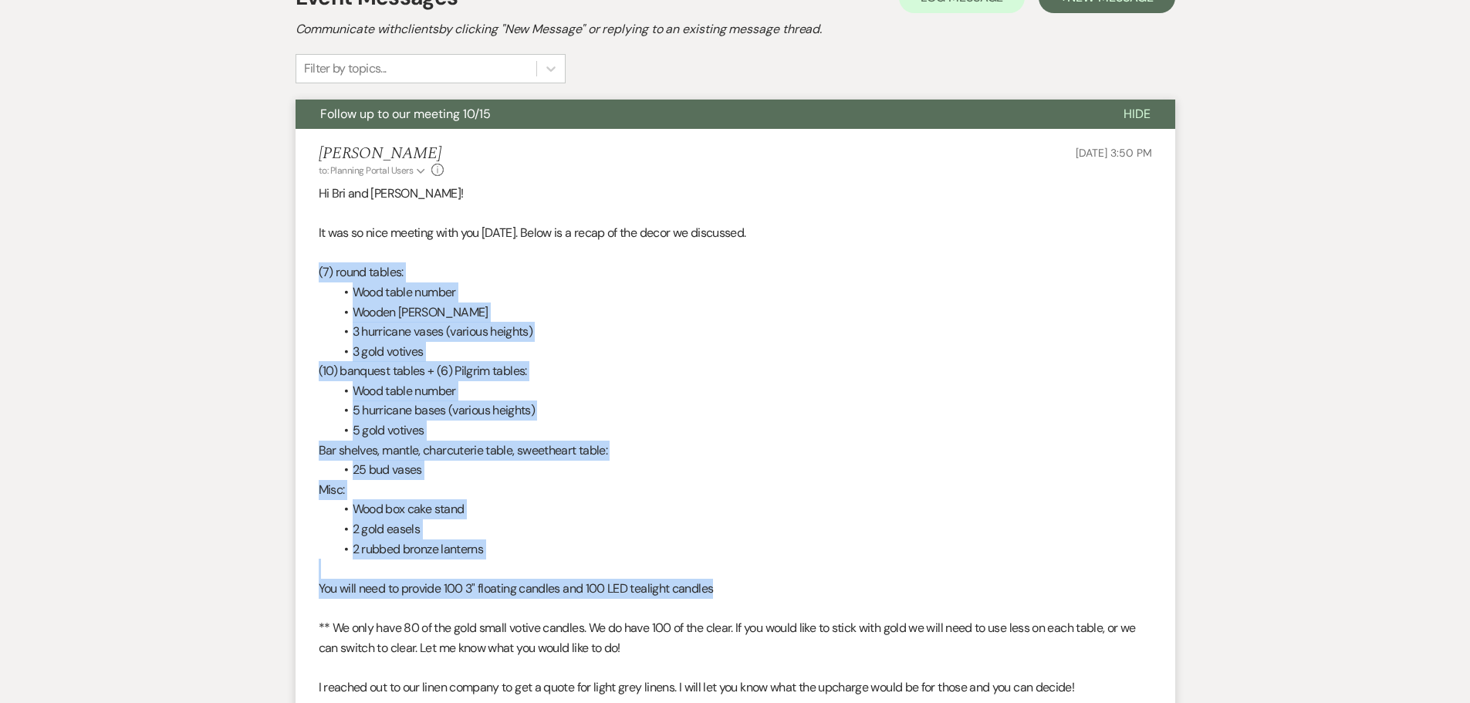
drag, startPoint x: 320, startPoint y: 272, endPoint x: 739, endPoint y: 593, distance: 528.4
click at [739, 593] on div "Hi Bri and [PERSON_NAME]! It was so nice meeting with you [DATE]. Below is a re…" at bounding box center [736, 549] width 834 height 731
copy div "(7) round tables: Wood table number Wooden [PERSON_NAME] 3 hurricane vases (var…"
